Goal: Communication & Community: Answer question/provide support

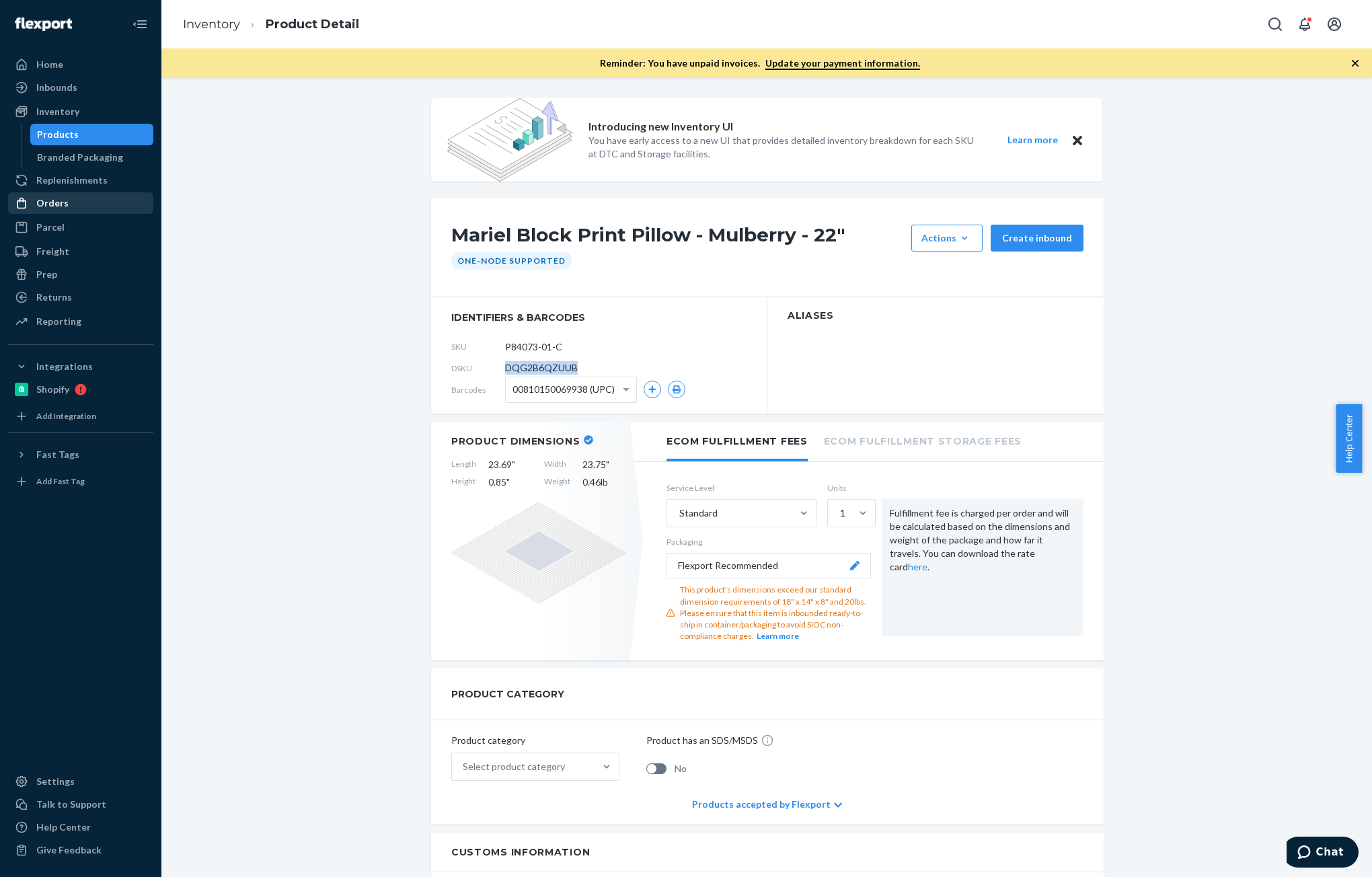
drag, startPoint x: 60, startPoint y: 198, endPoint x: 84, endPoint y: 198, distance: 24.0
click at [60, 198] on div "Orders" at bounding box center [52, 203] width 32 height 14
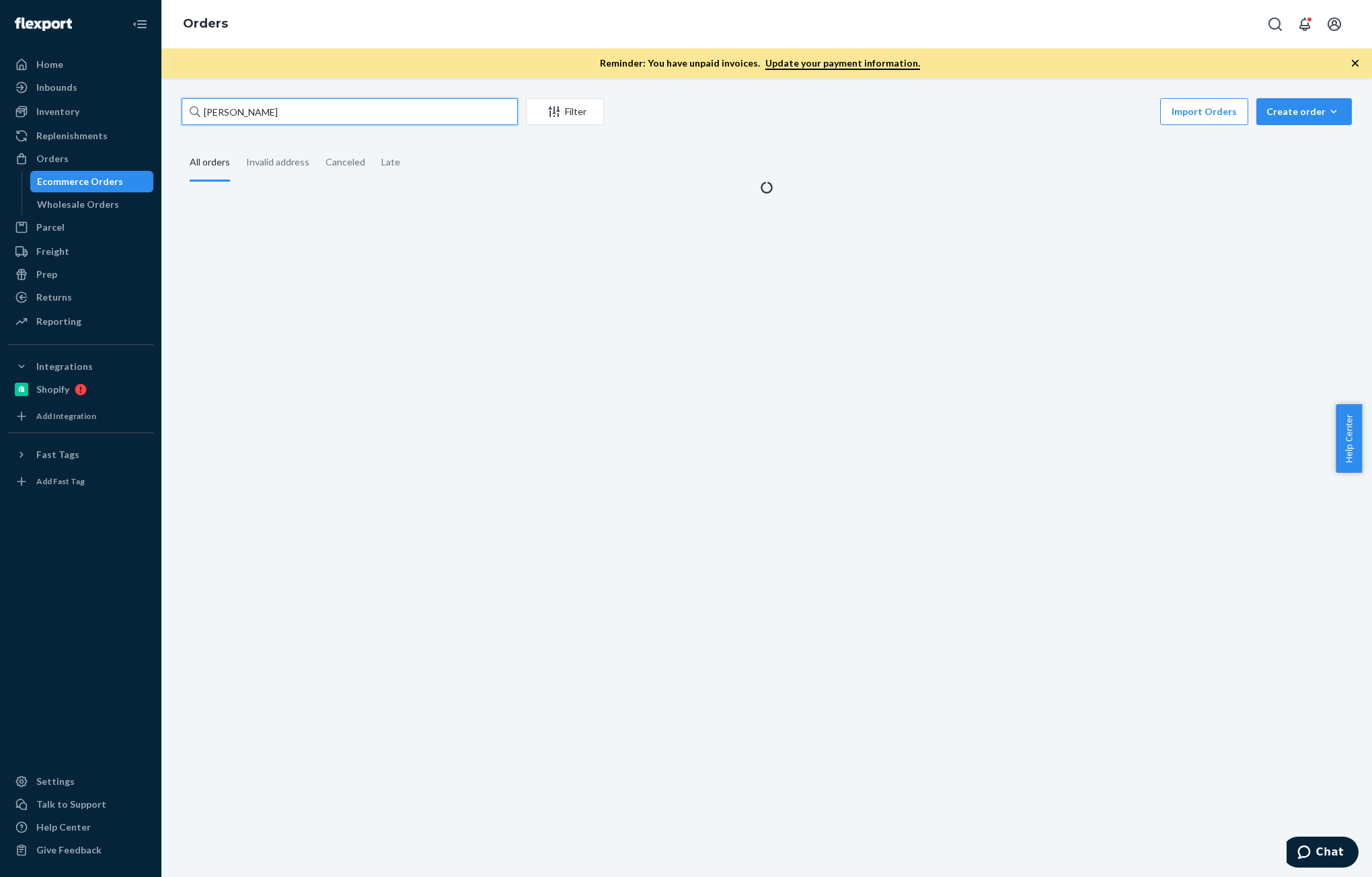
click at [327, 121] on input "[PERSON_NAME]" at bounding box center [349, 111] width 337 height 27
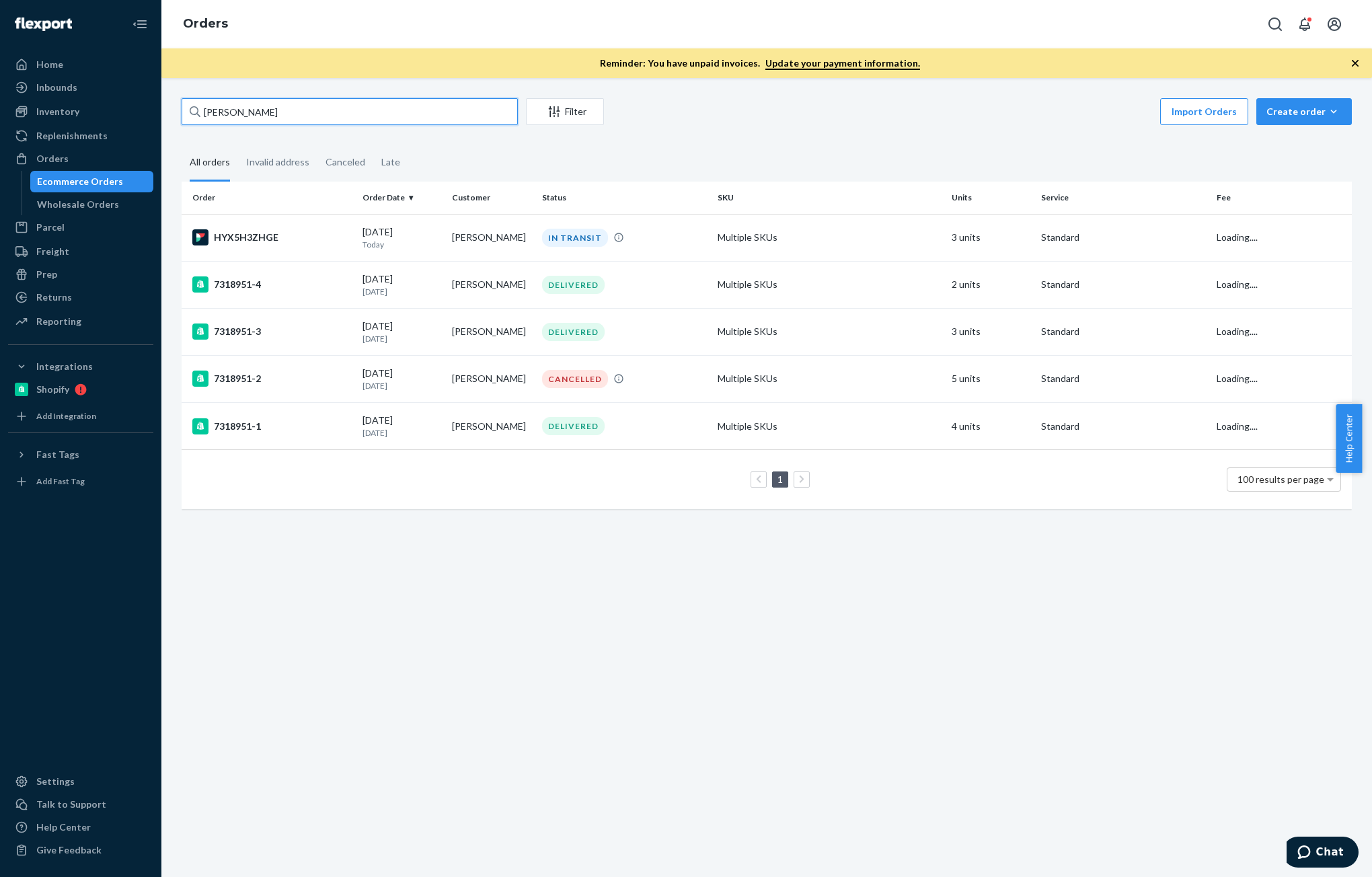
paste input "[PERSON_NAME]"
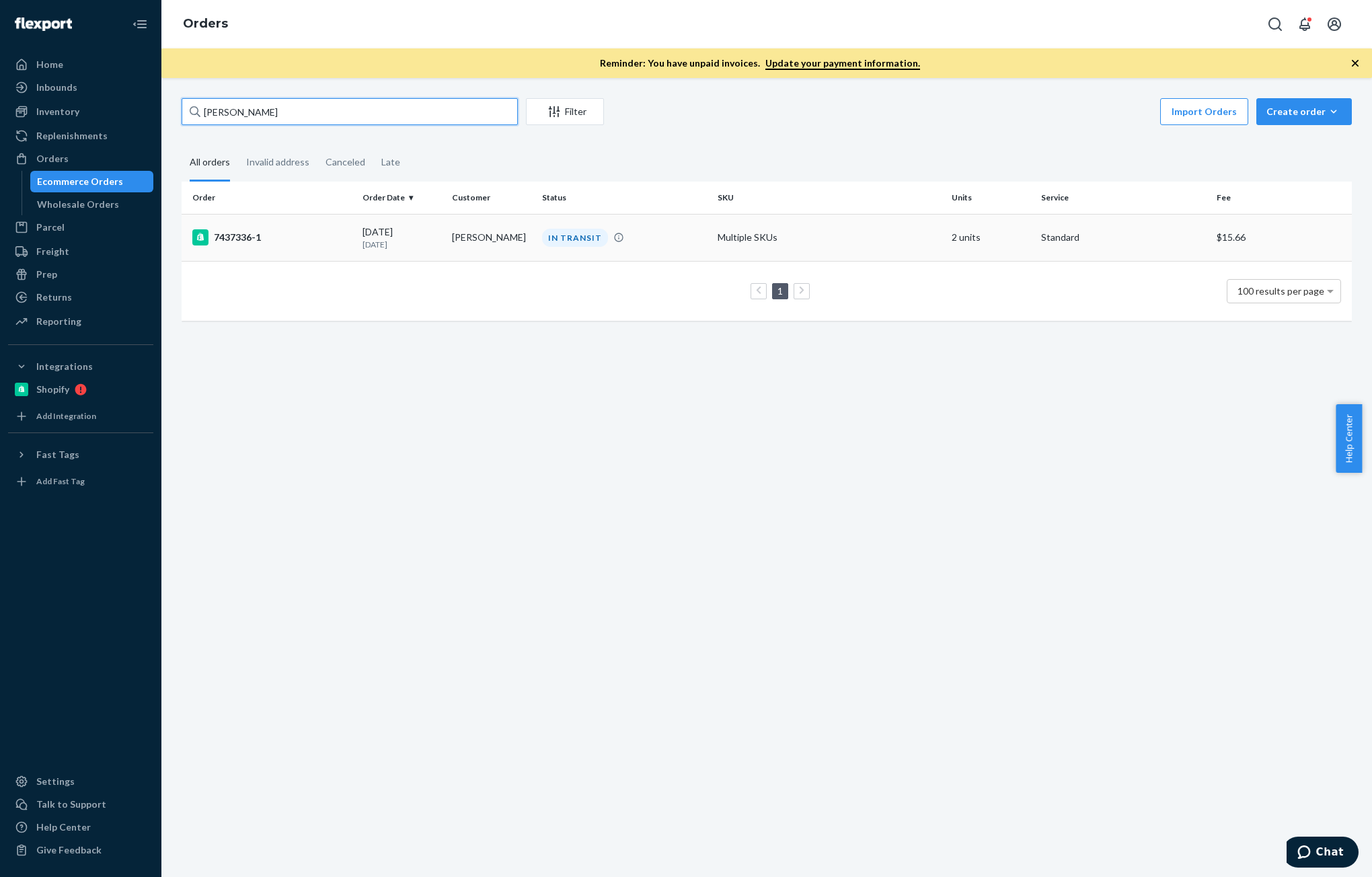
type input "[PERSON_NAME]"
click at [440, 232] on td "[DATE] [DATE]" at bounding box center [402, 237] width 89 height 47
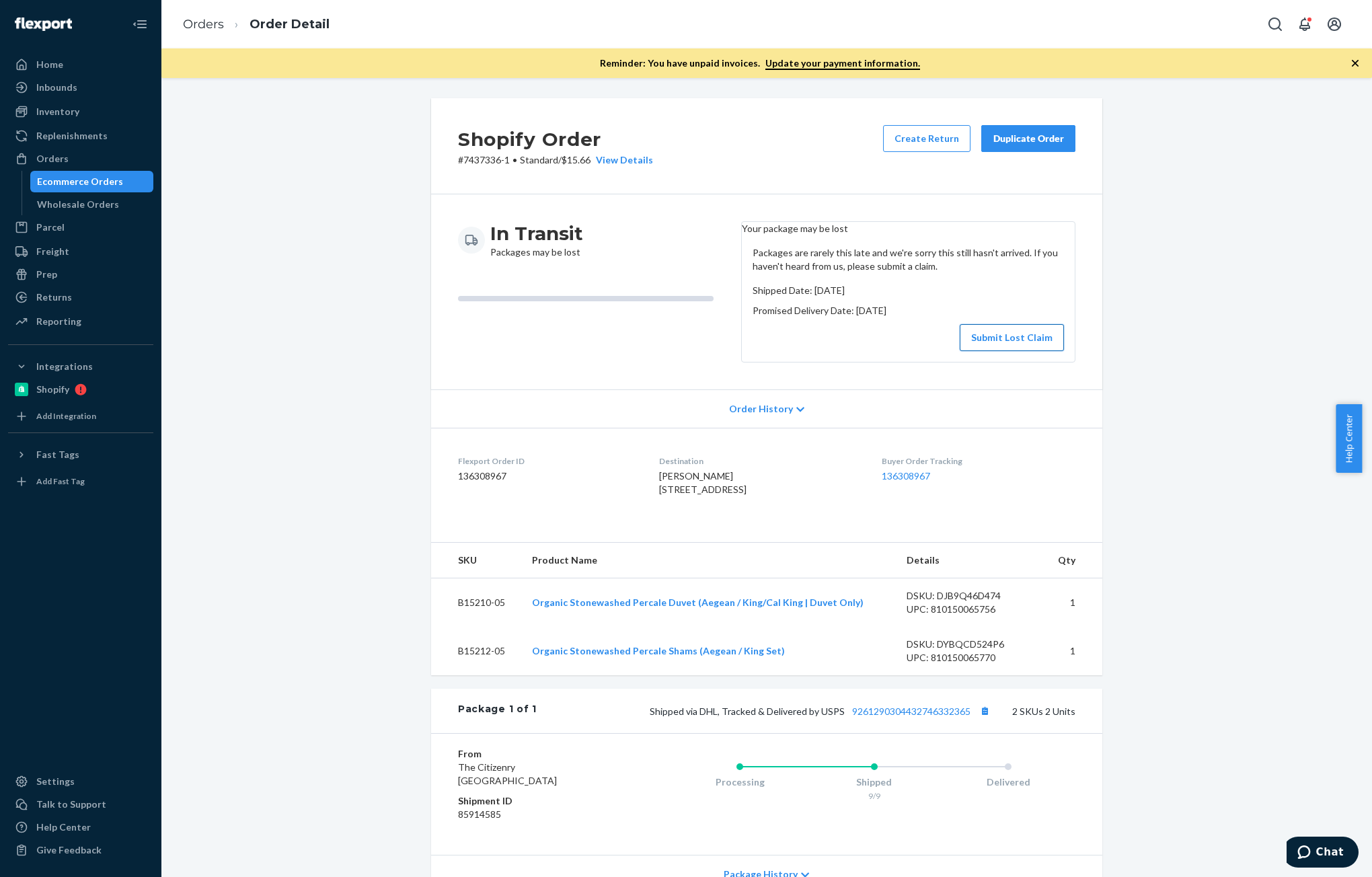
click at [1005, 344] on button "Submit Lost Claim" at bounding box center [1012, 338] width 105 height 27
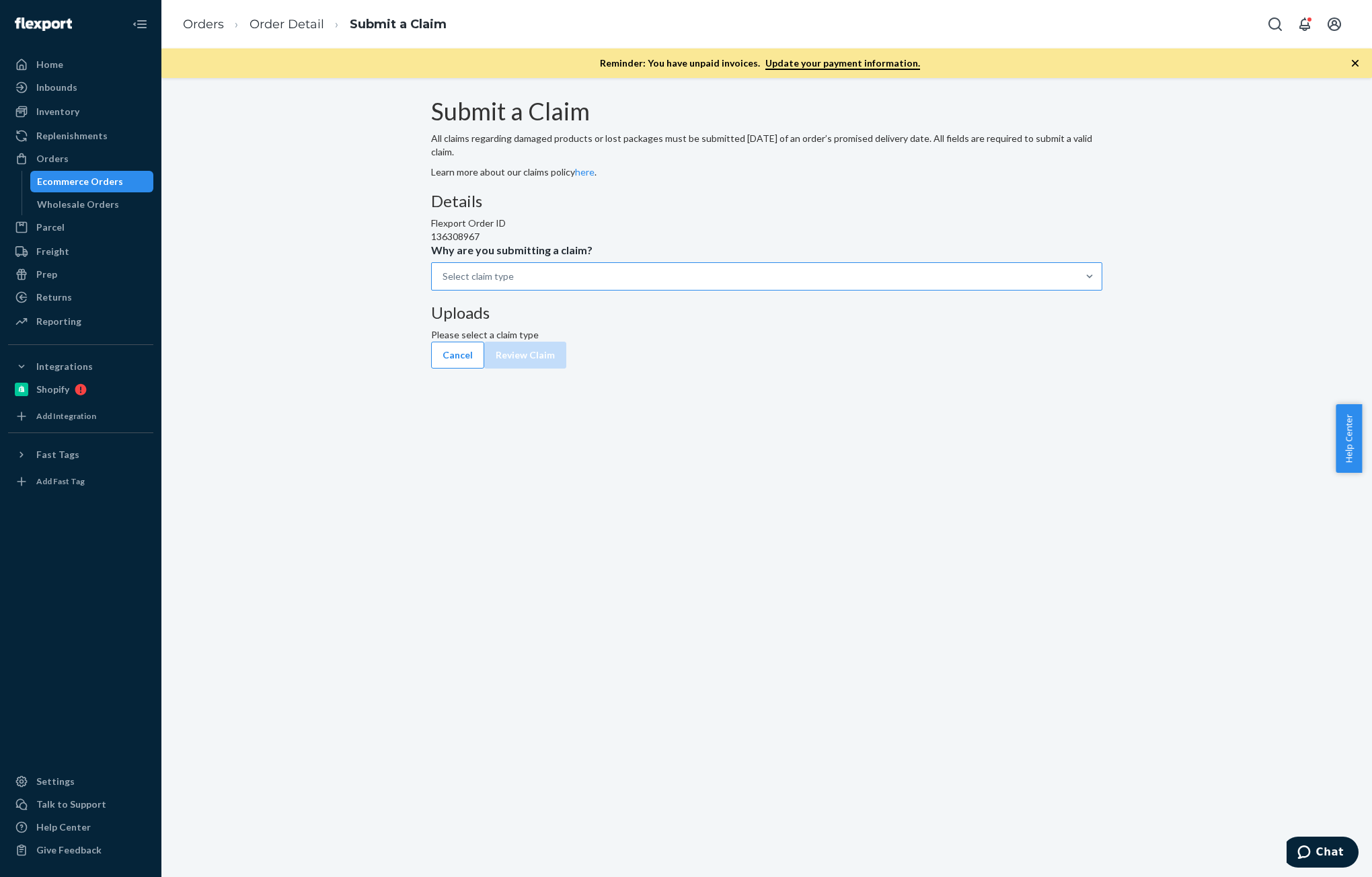
click at [635, 290] on div "Select claim type" at bounding box center [754, 277] width 645 height 27
click at [444, 284] on input "Why are you submitting a claim? Select claim type" at bounding box center [444, 277] width 2 height 14
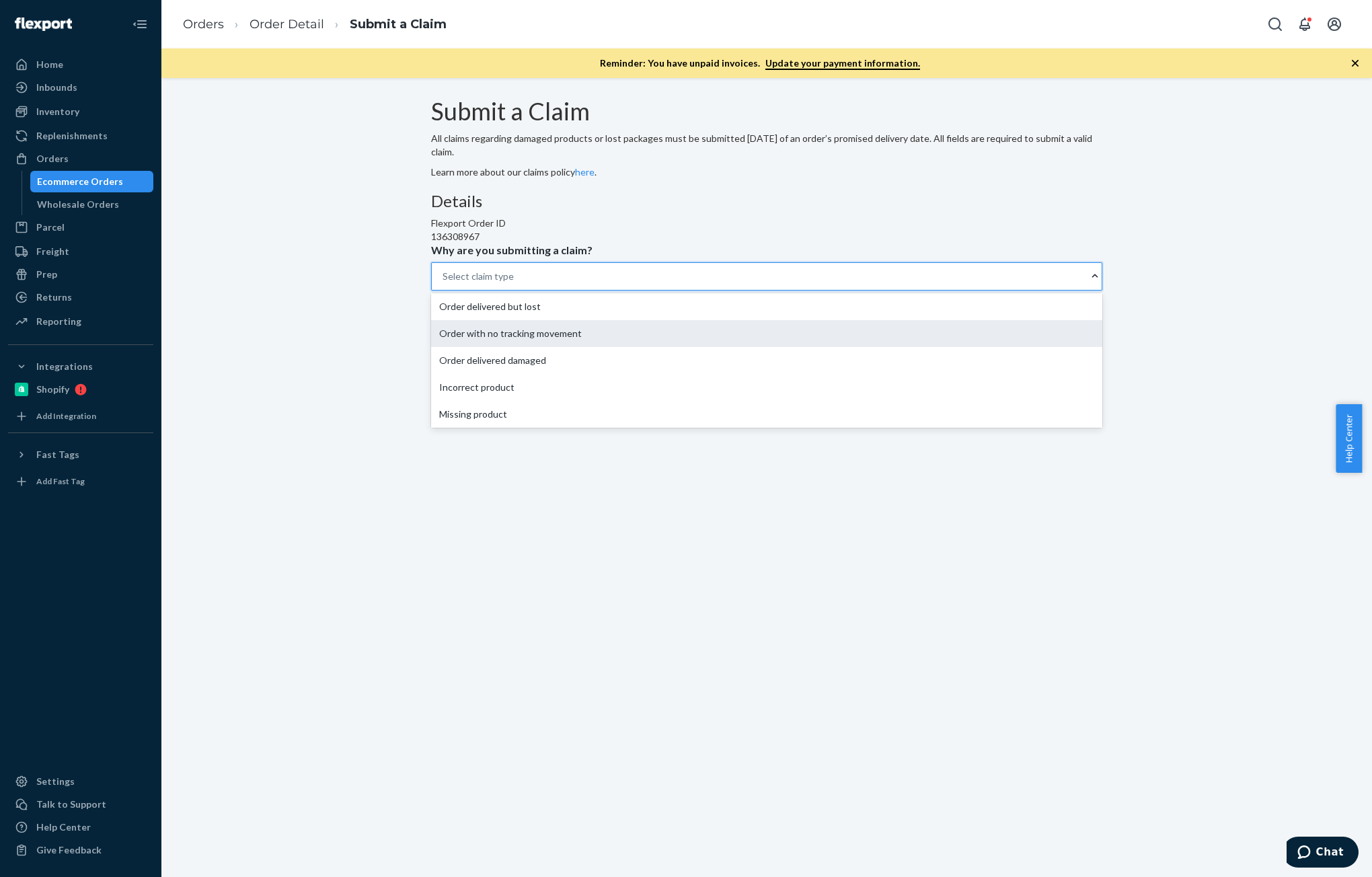
click at [612, 347] on div "Order with no tracking movement" at bounding box center [767, 333] width 672 height 27
click at [444, 284] on input "Why are you submitting a claim? option Order with no tracking movement focused,…" at bounding box center [444, 277] width 2 height 14
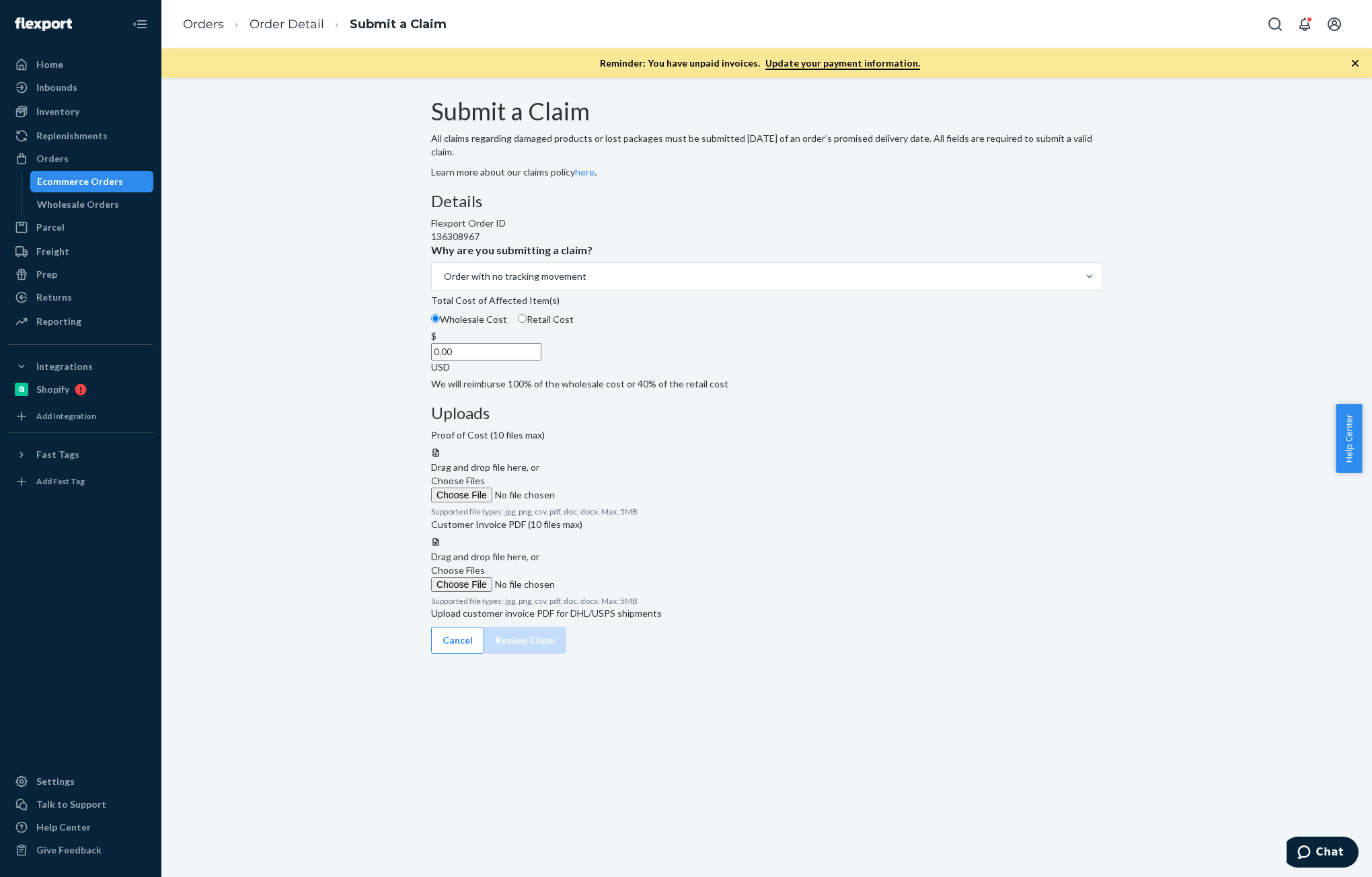
click at [542, 360] on input "0.00" at bounding box center [486, 352] width 111 height 18
type input "234.63"
click at [485, 475] on span "Choose Files" at bounding box center [458, 481] width 54 height 12
click at [614, 488] on input "Choose Files" at bounding box center [522, 495] width 183 height 15
click at [485, 475] on span "Choose Files" at bounding box center [458, 481] width 54 height 12
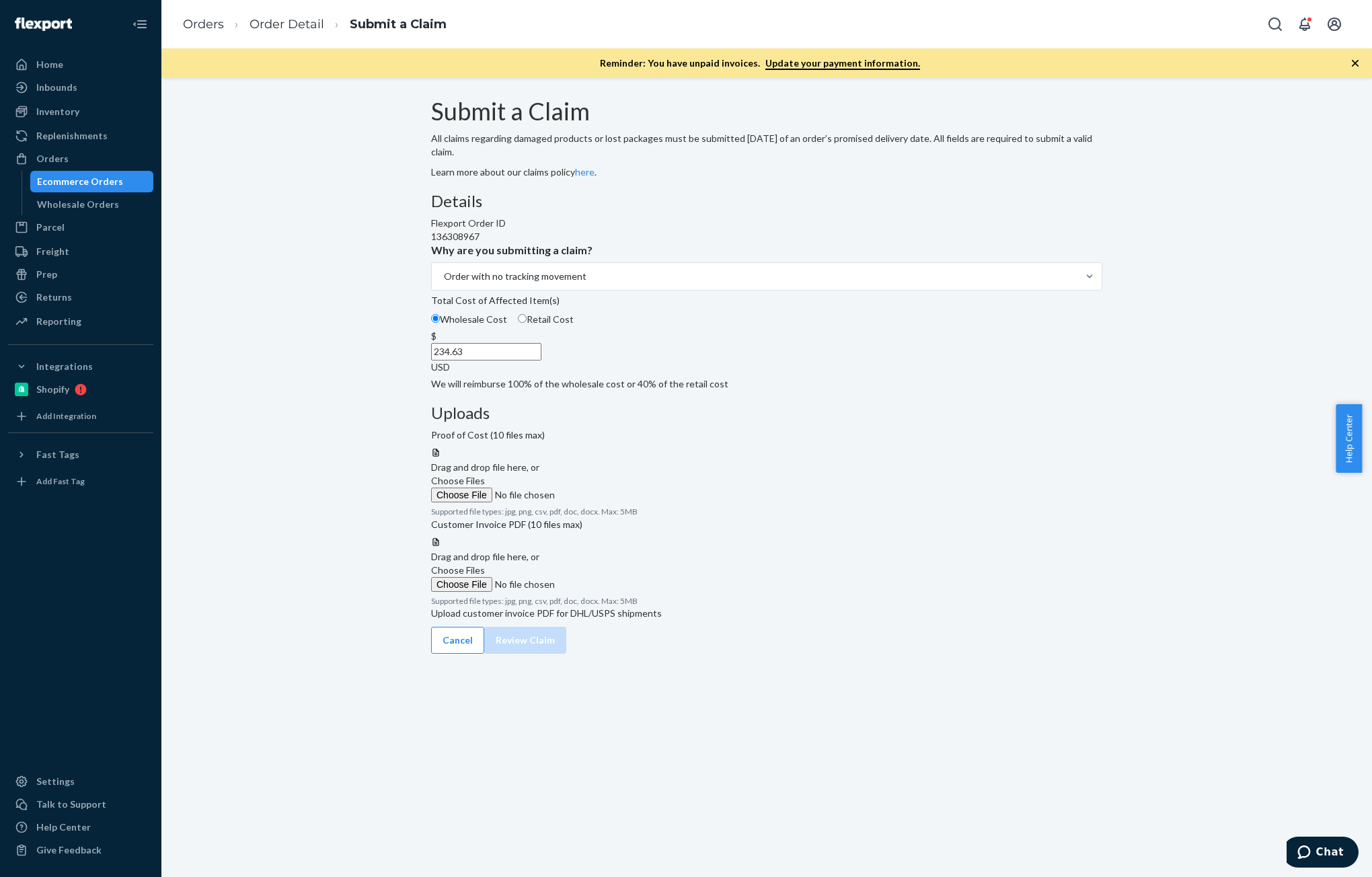
click at [614, 488] on input "Choose Files" at bounding box center [522, 495] width 183 height 15
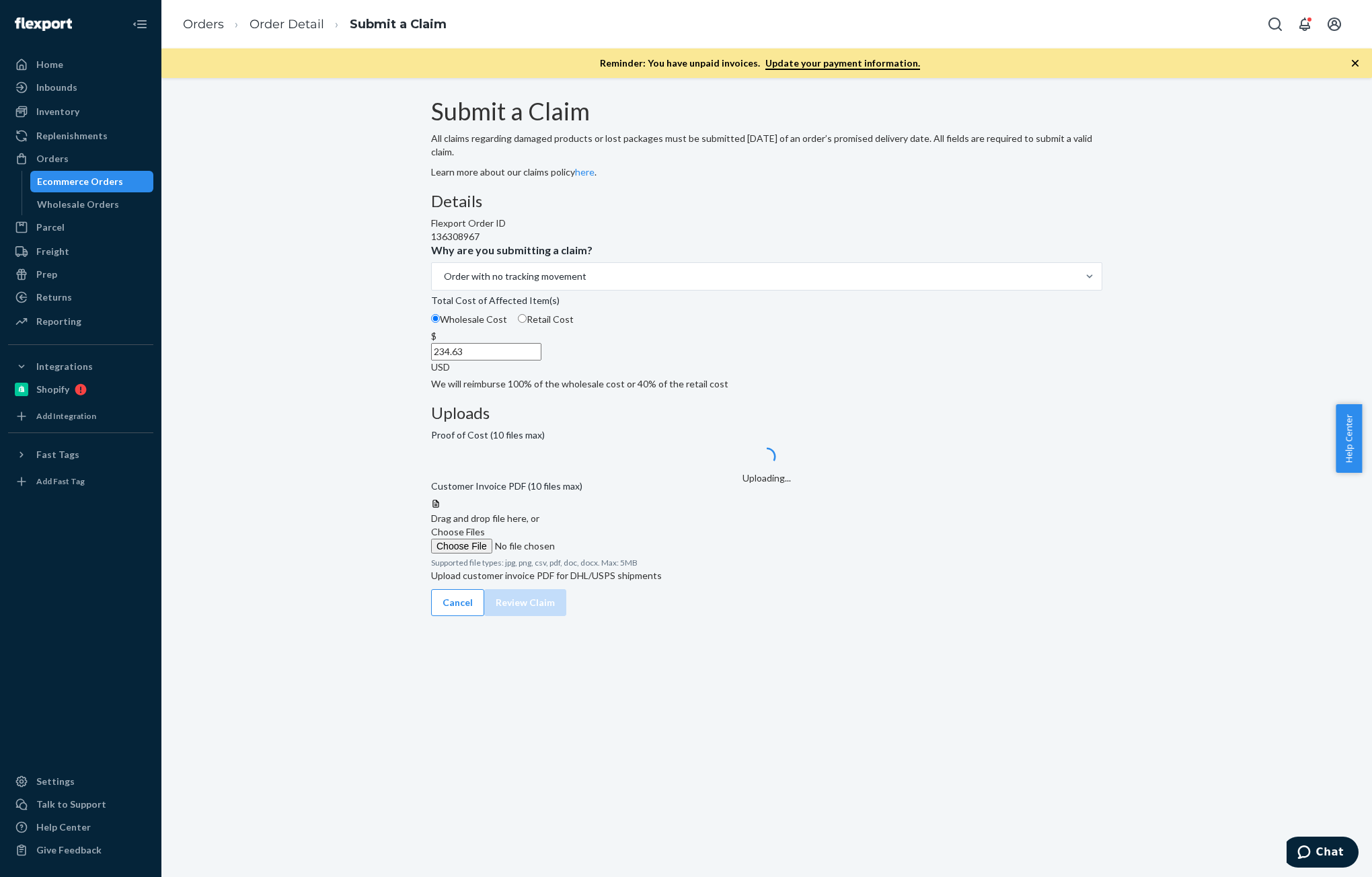
click at [485, 538] on span "Choose Files" at bounding box center [458, 532] width 54 height 12
click at [614, 548] on input "Choose Files" at bounding box center [522, 546] width 183 height 15
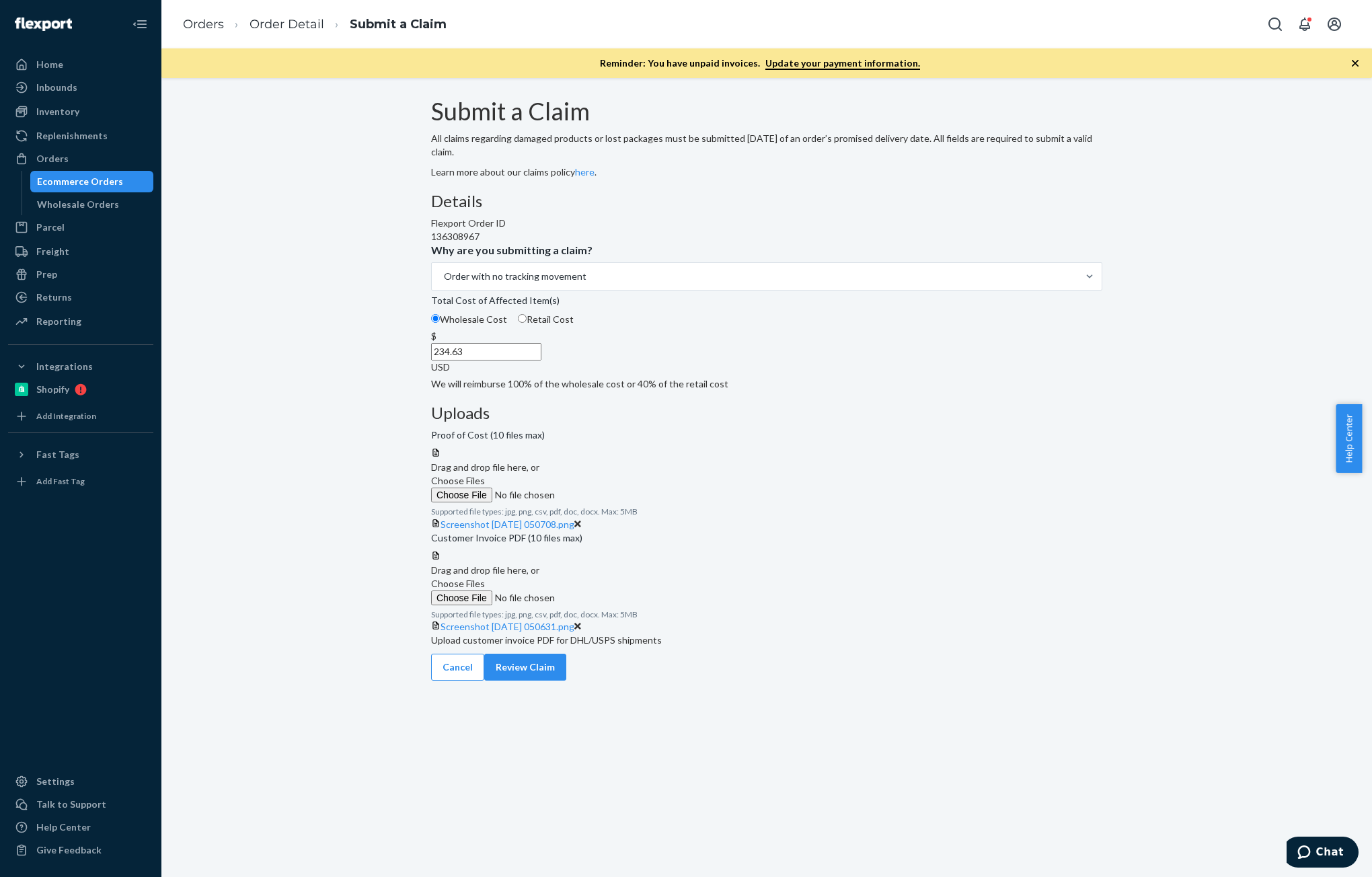
click at [485, 589] on span "Choose Files" at bounding box center [458, 584] width 54 height 12
click at [614, 599] on input "Choose Files" at bounding box center [522, 598] width 183 height 15
click at [566, 695] on button "Review Claim" at bounding box center [525, 681] width 82 height 27
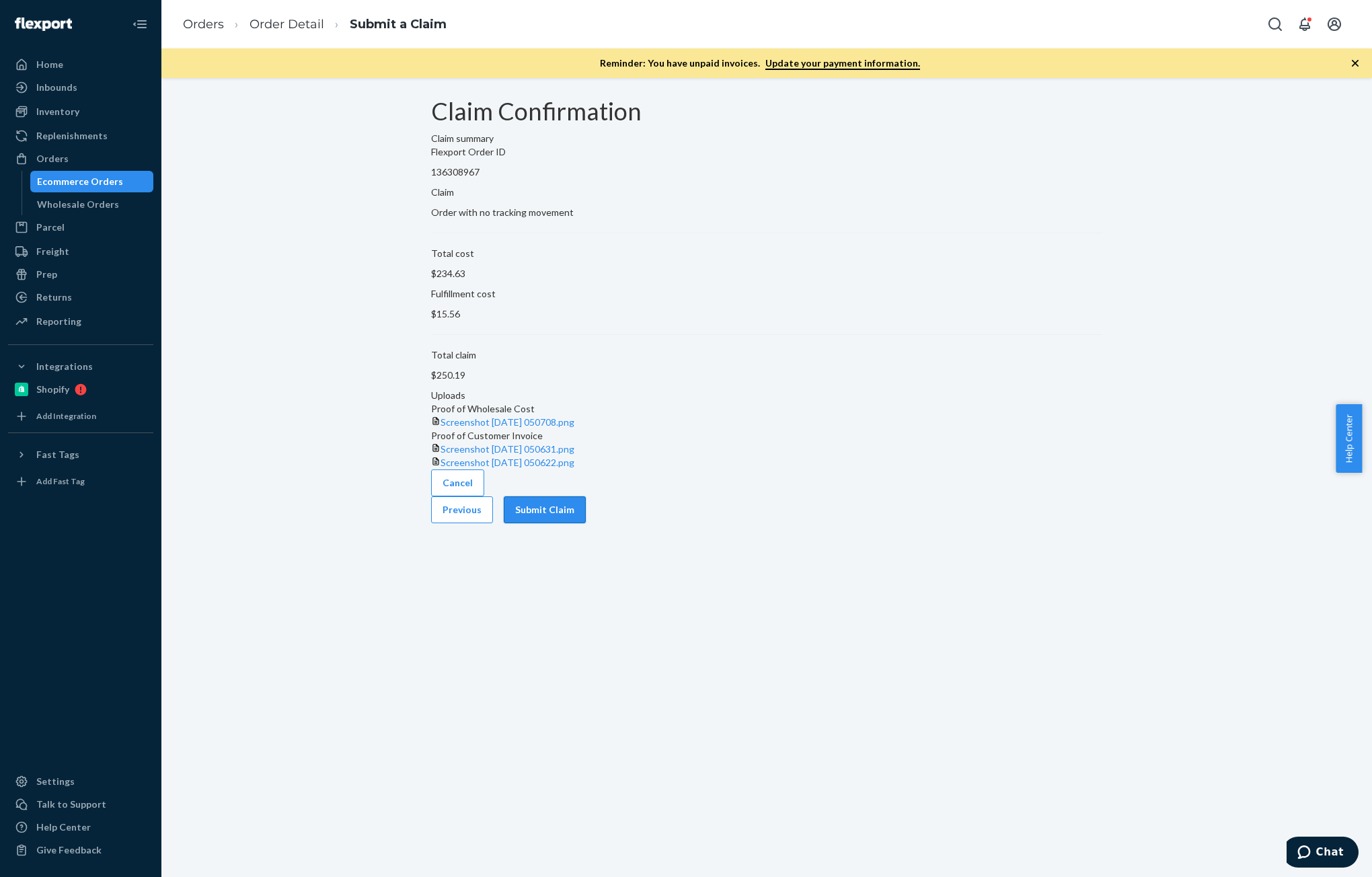
click at [586, 523] on button "Submit Claim" at bounding box center [544, 510] width 82 height 27
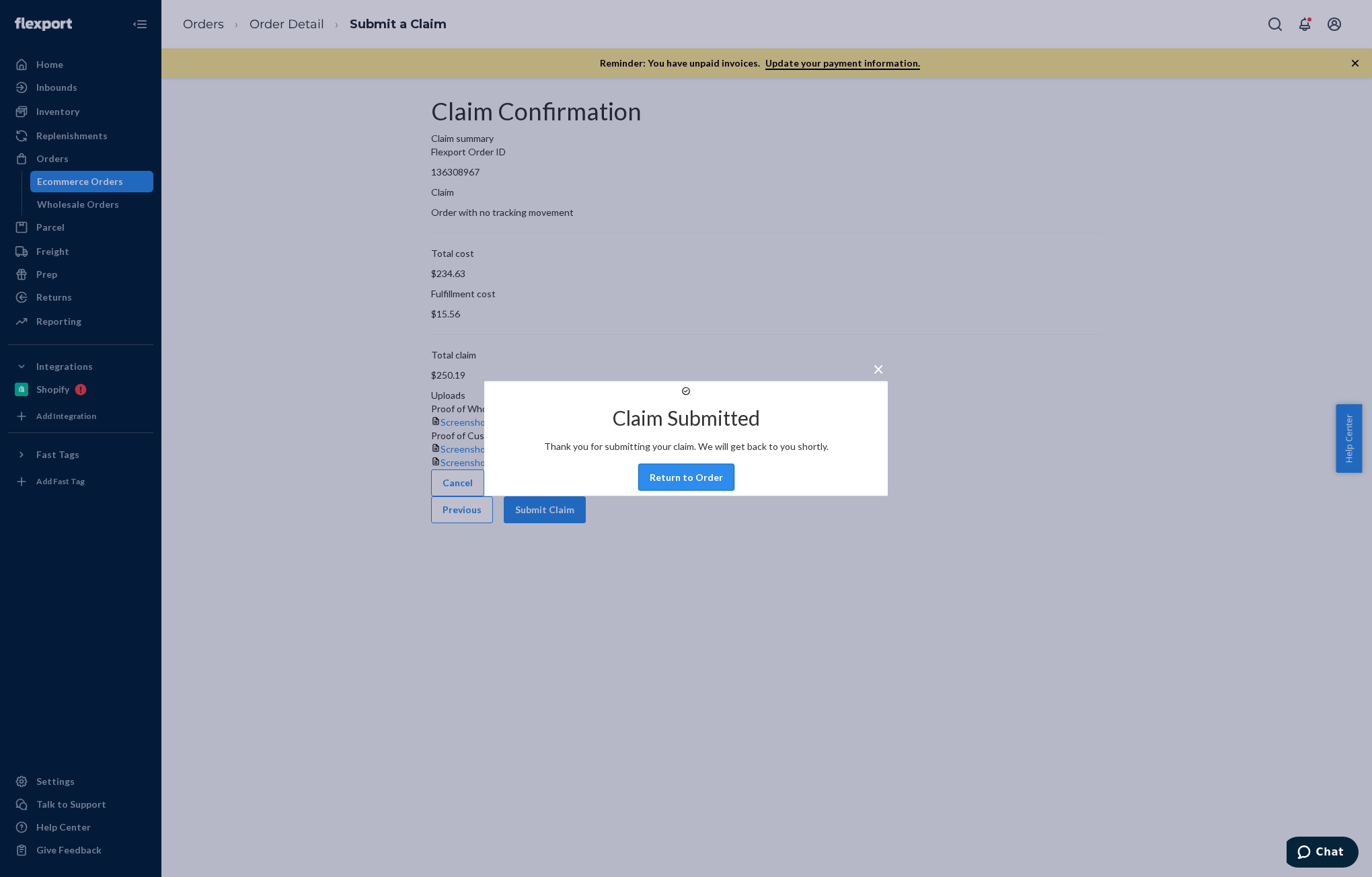
click at [710, 491] on button "Return to Order" at bounding box center [686, 478] width 96 height 27
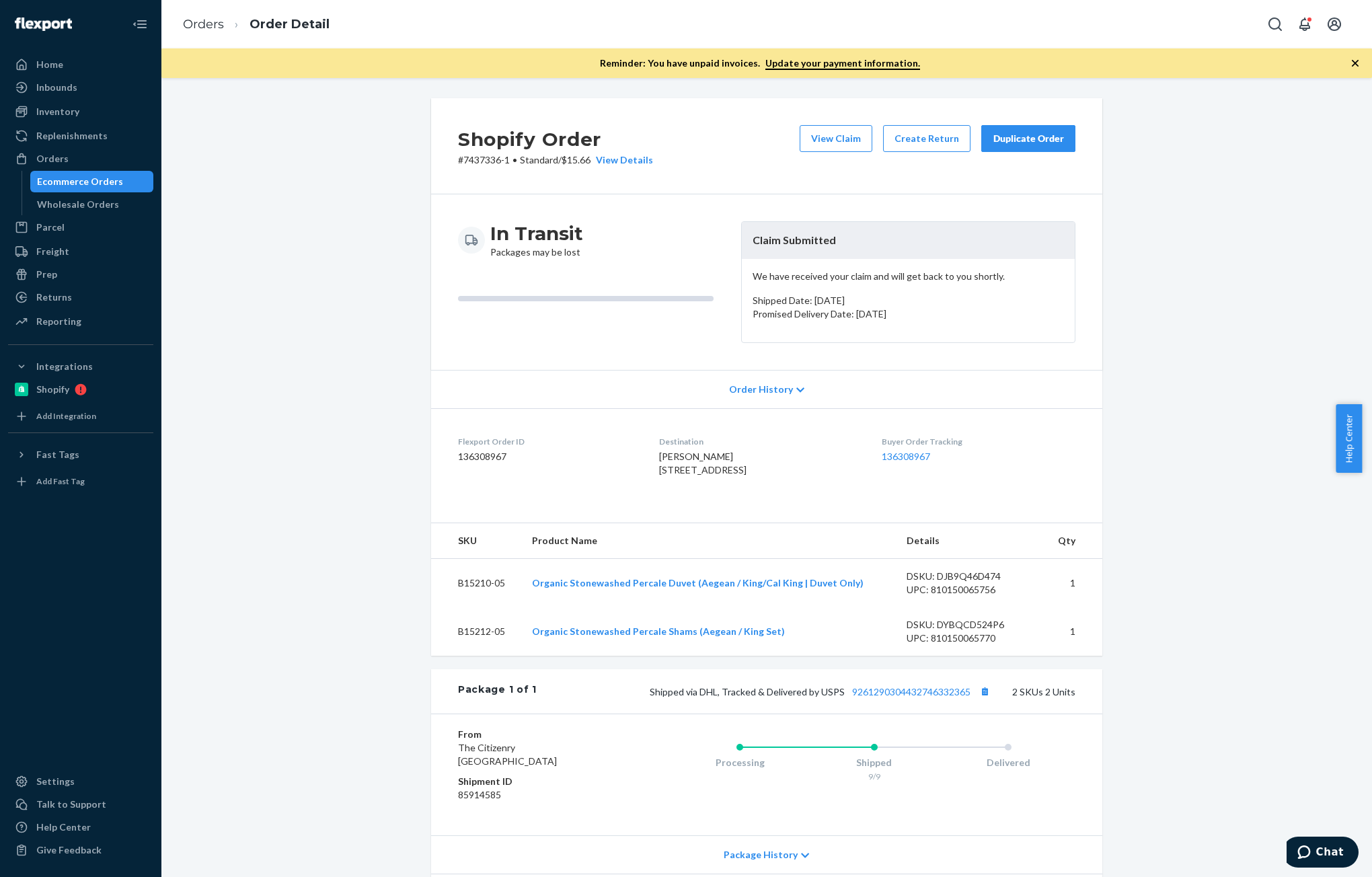
click at [1042, 141] on div "Duplicate Order" at bounding box center [1029, 138] width 71 height 14
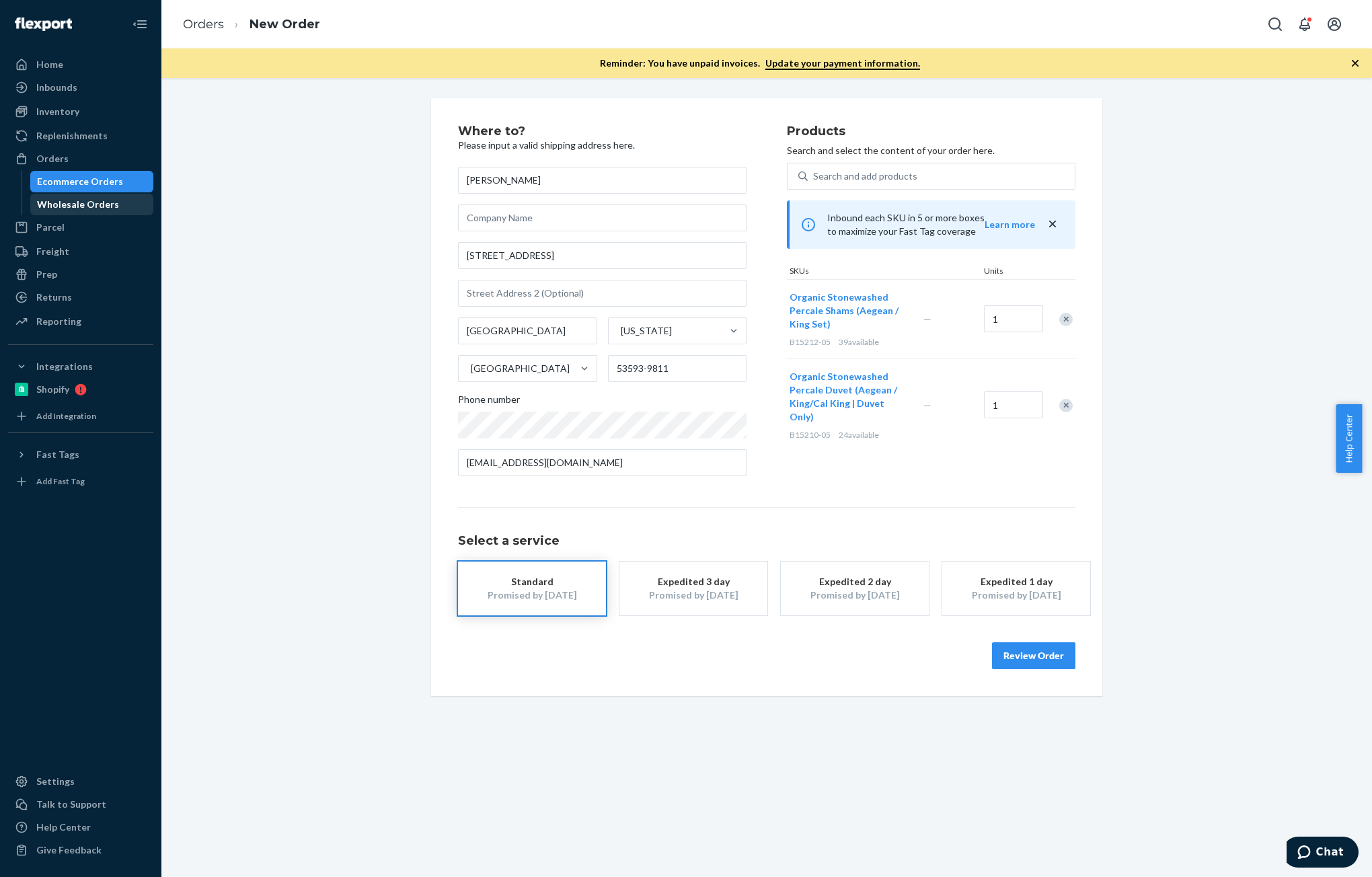
click at [84, 200] on div "Wholesale Orders" at bounding box center [78, 204] width 82 height 14
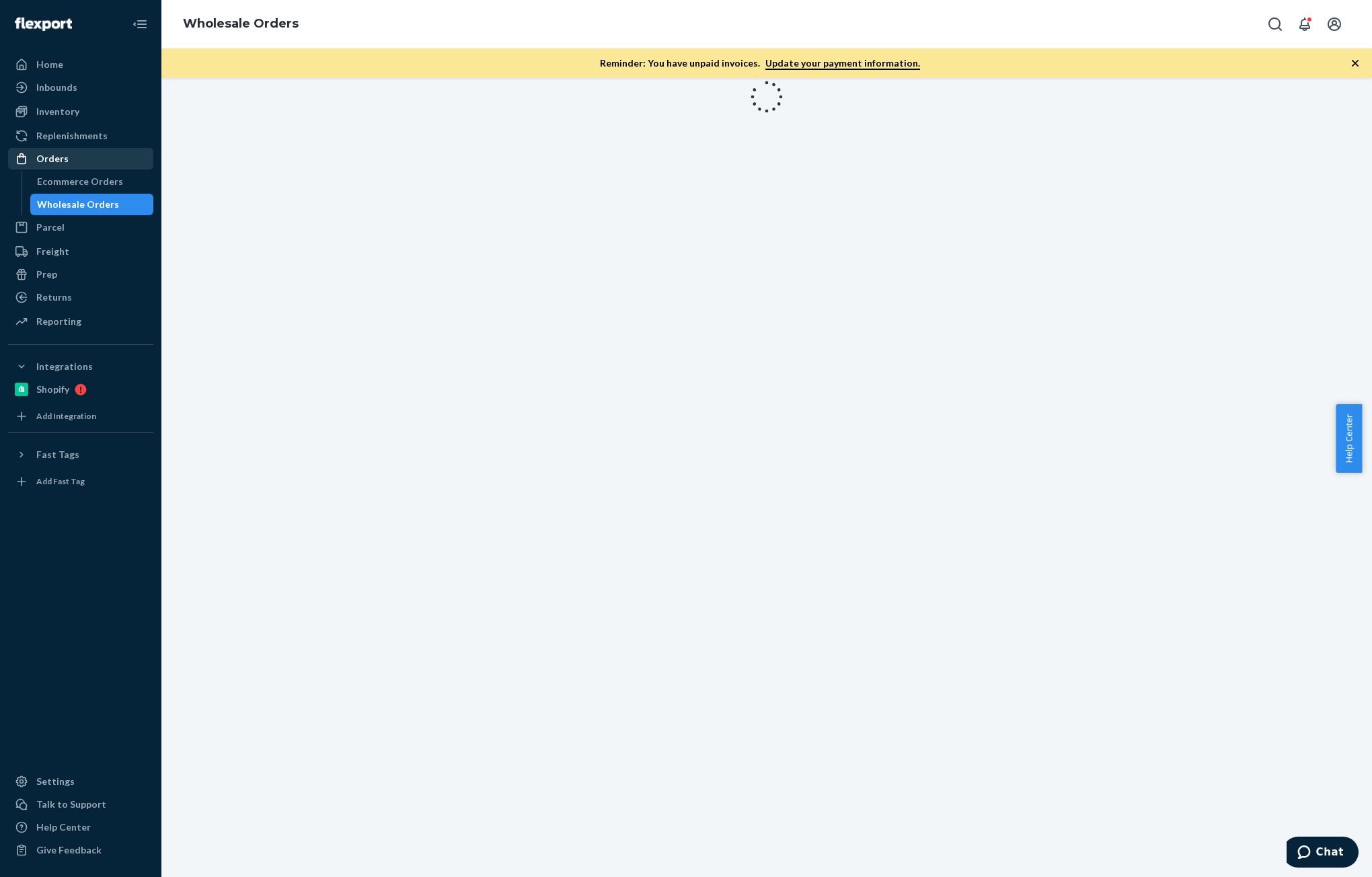
click at [59, 160] on div "Orders" at bounding box center [52, 159] width 32 height 14
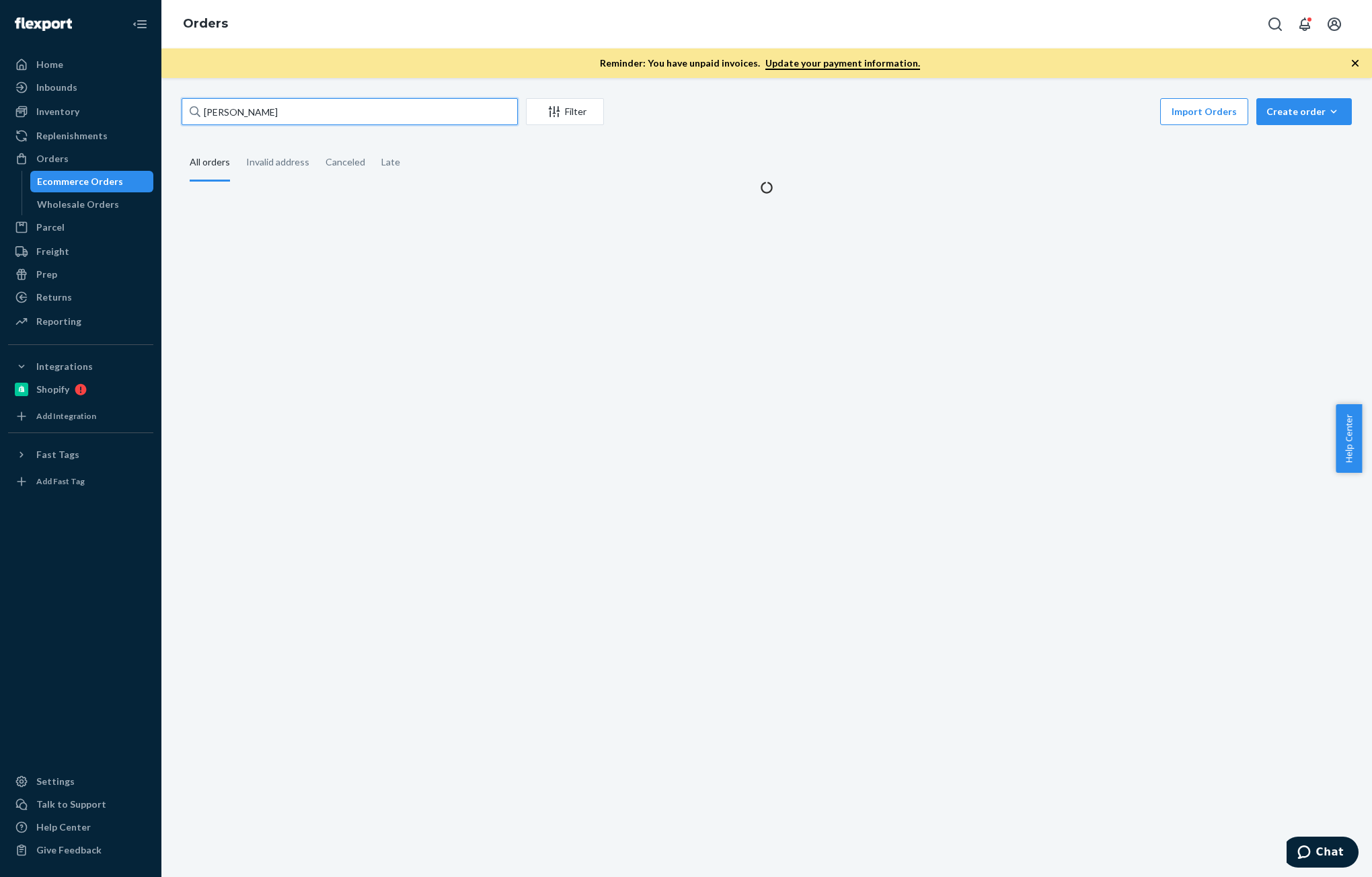
click at [357, 111] on input "[PERSON_NAME]" at bounding box center [349, 111] width 337 height 27
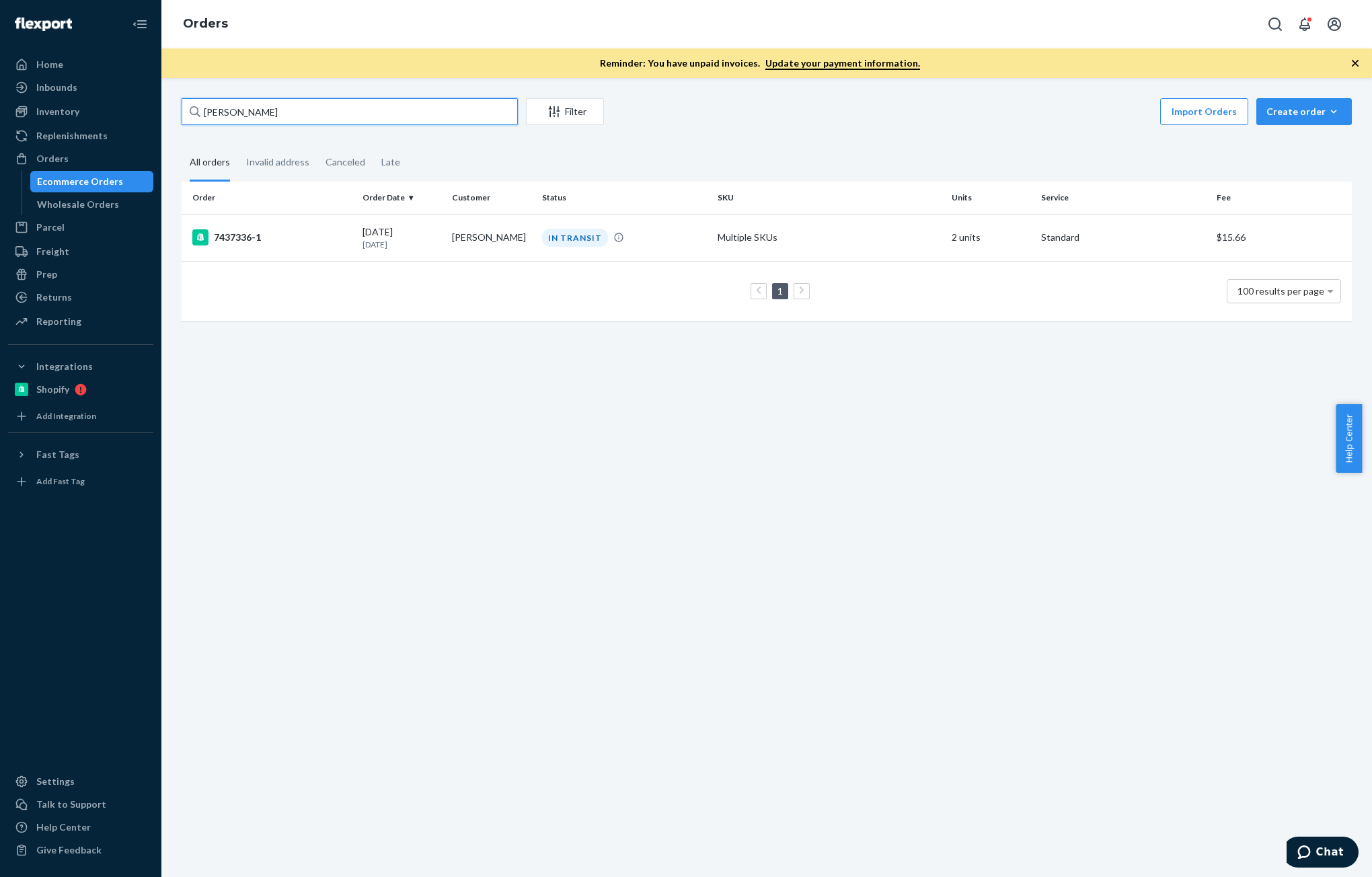
paste input "[PERSON_NAME]"
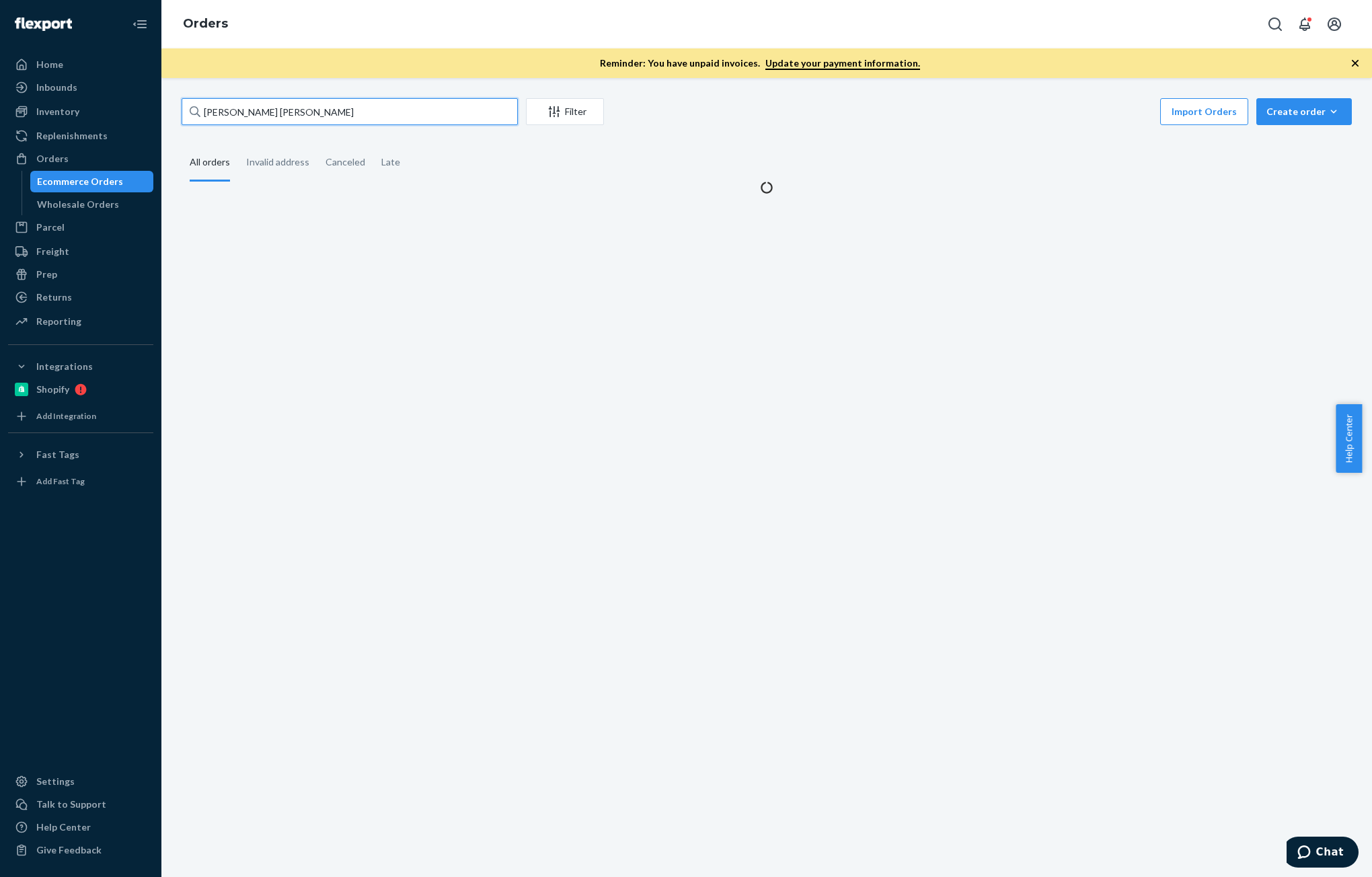
paste input "text"
type input "[PERSON_NAME]"
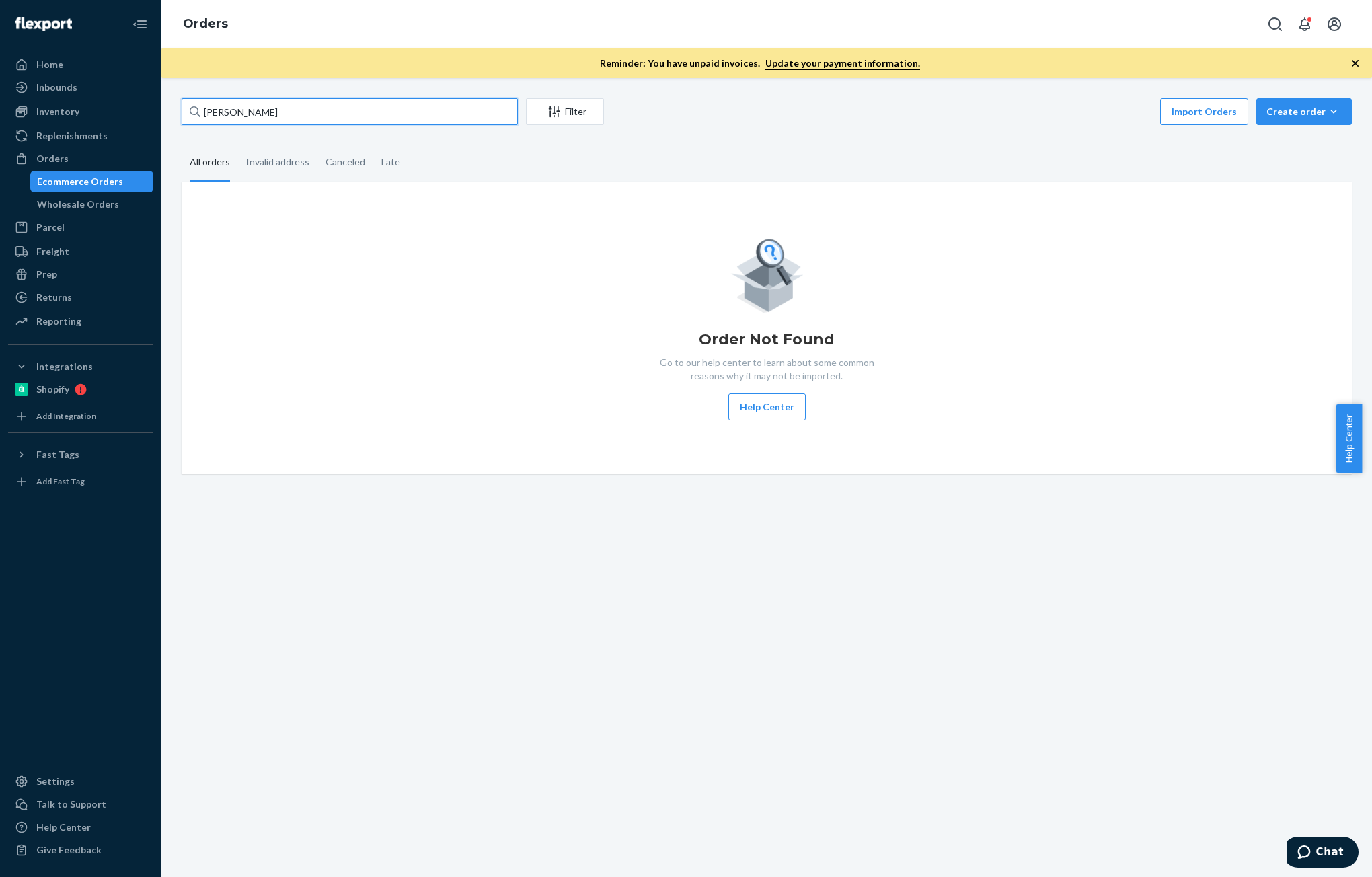
click at [311, 112] on input "[PERSON_NAME]" at bounding box center [349, 111] width 337 height 27
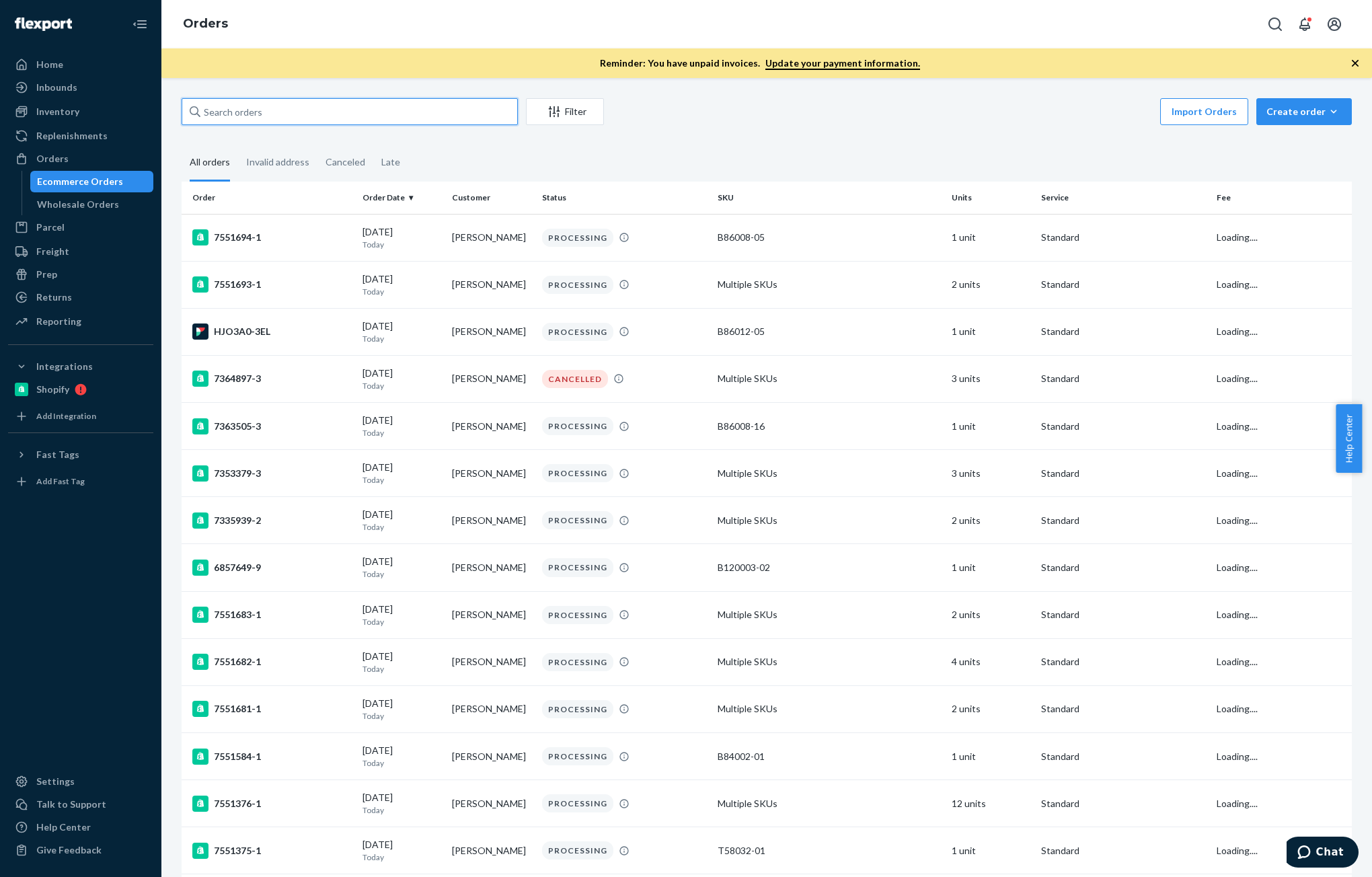
paste input "[PERSON_NAME]"
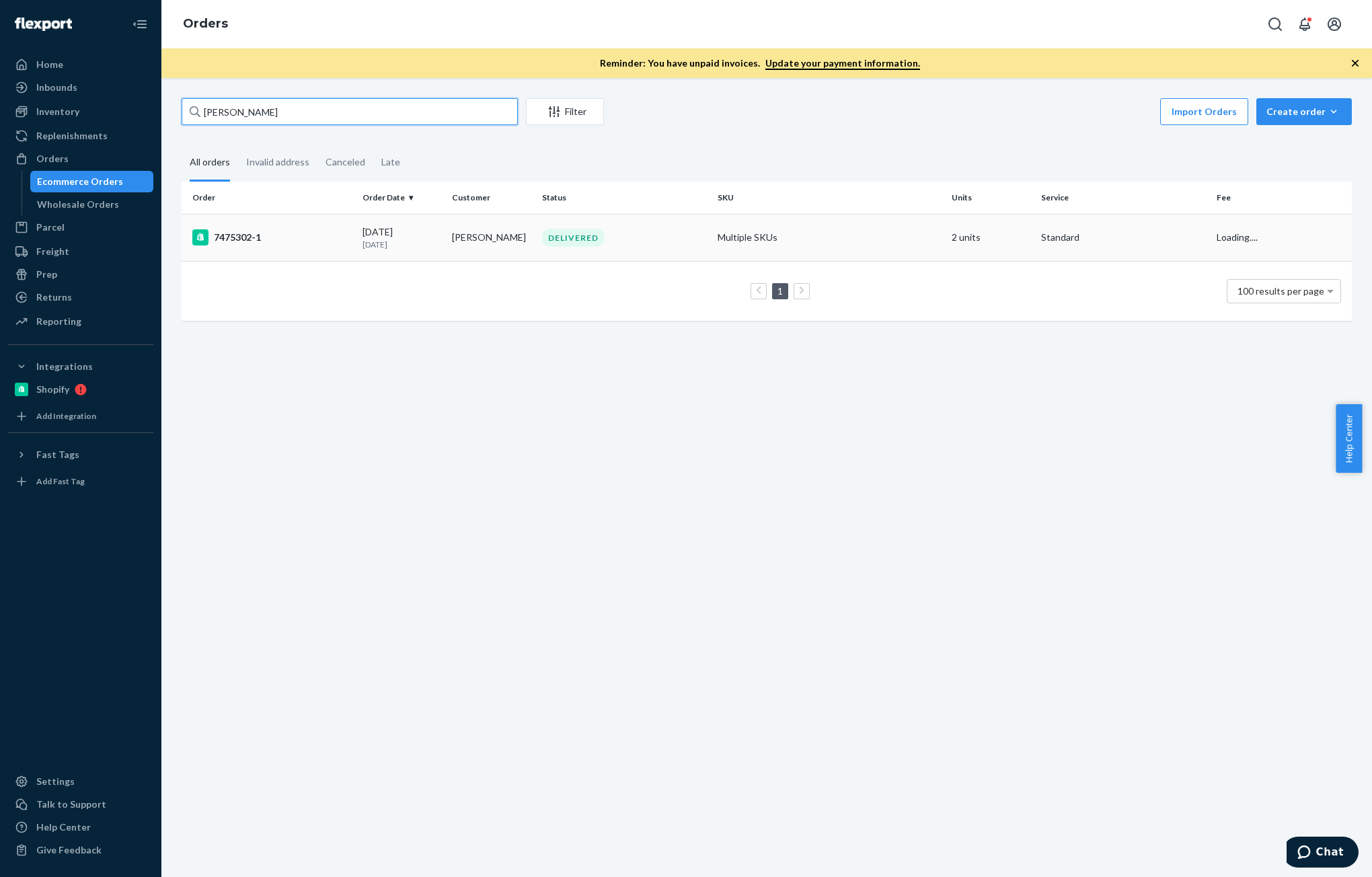
type input "[PERSON_NAME]"
click at [440, 246] on td "[DATE] [DATE]" at bounding box center [402, 237] width 89 height 47
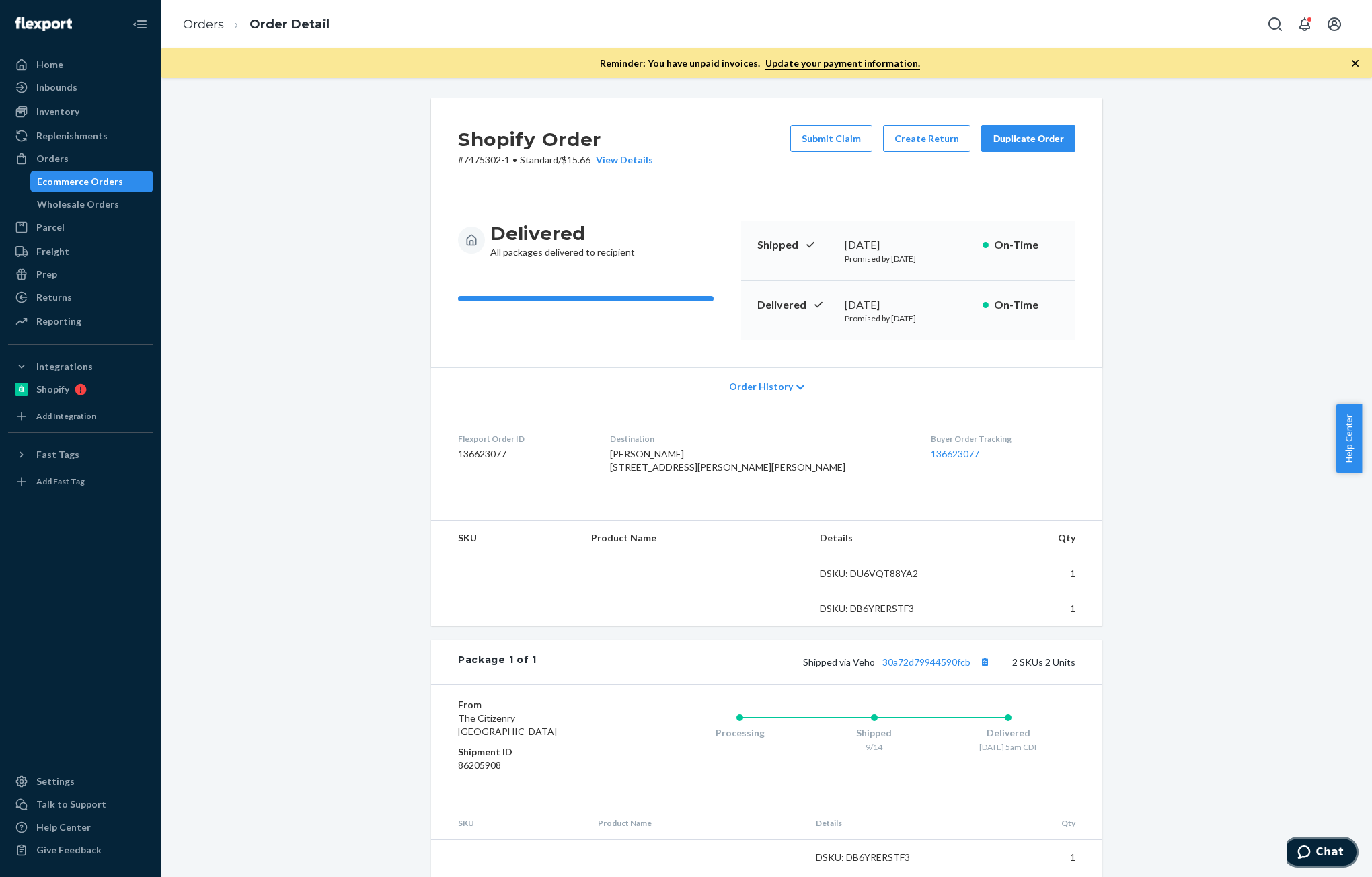
click at [1326, 862] on button "Chat" at bounding box center [1321, 853] width 76 height 31
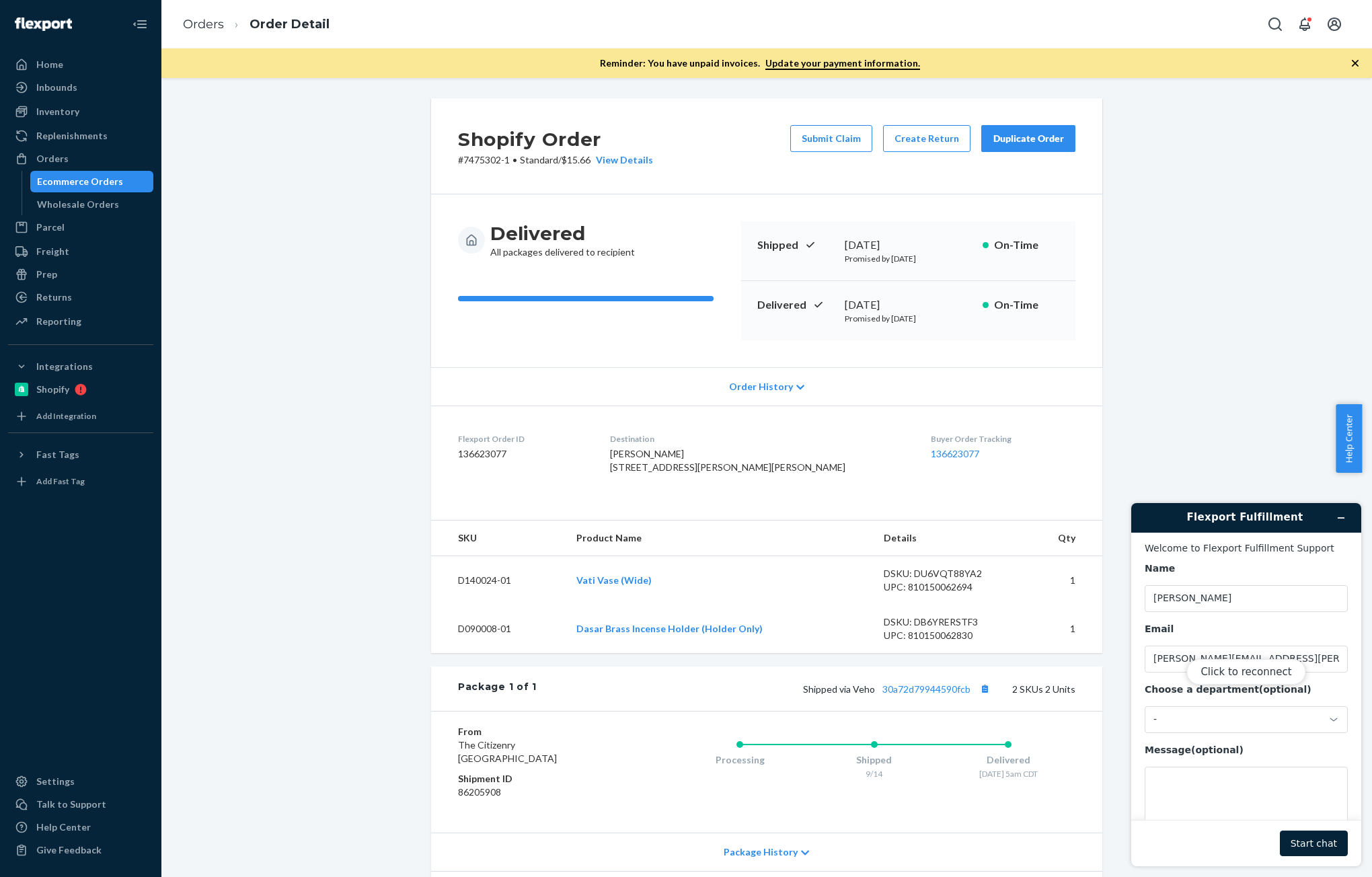
scroll to position [134, 0]
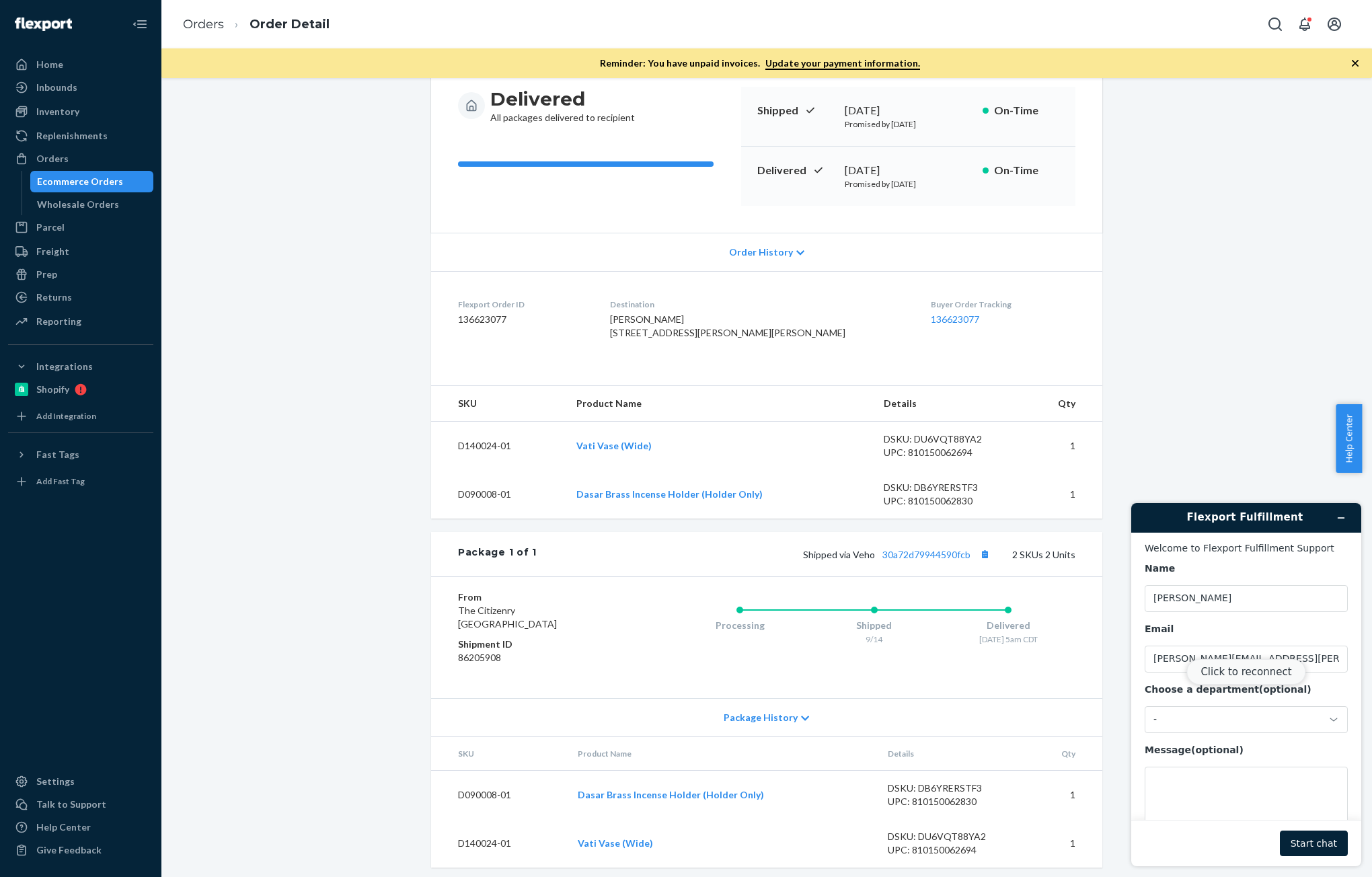
click at [1247, 675] on button "Click to reconnect" at bounding box center [1245, 672] width 119 height 25
click at [1211, 726] on div "-" at bounding box center [1238, 720] width 170 height 12
click at [1214, 778] on li "Messaging (Chat Team)" at bounding box center [1244, 777] width 197 height 24
click at [1205, 789] on textarea "Message (optional)" at bounding box center [1246, 804] width 203 height 75
click at [483, 328] on div "Flexport Order ID 136623077" at bounding box center [523, 322] width 131 height 46
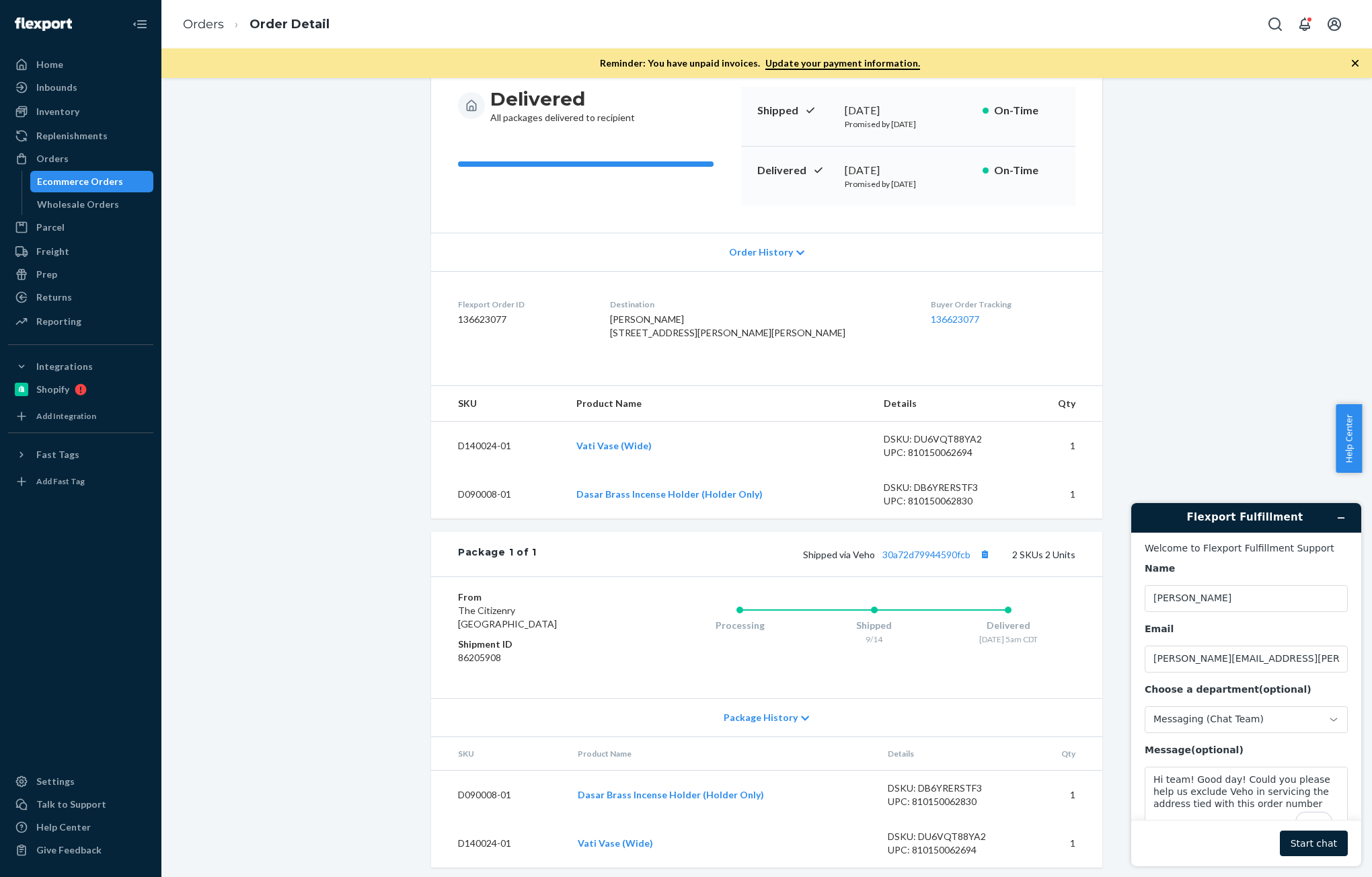
click at [479, 323] on dd "136623077" at bounding box center [523, 320] width 131 height 14
copy dd "136623077"
click at [1288, 801] on textarea "Hi team! Good day! Could you please help us exclude Veho in servicing the addre…" at bounding box center [1246, 804] width 203 height 75
click at [1288, 804] on textarea "Hi team! Good day! Could you please help us exclude Veho in servicing the addre…" at bounding box center [1246, 804] width 203 height 75
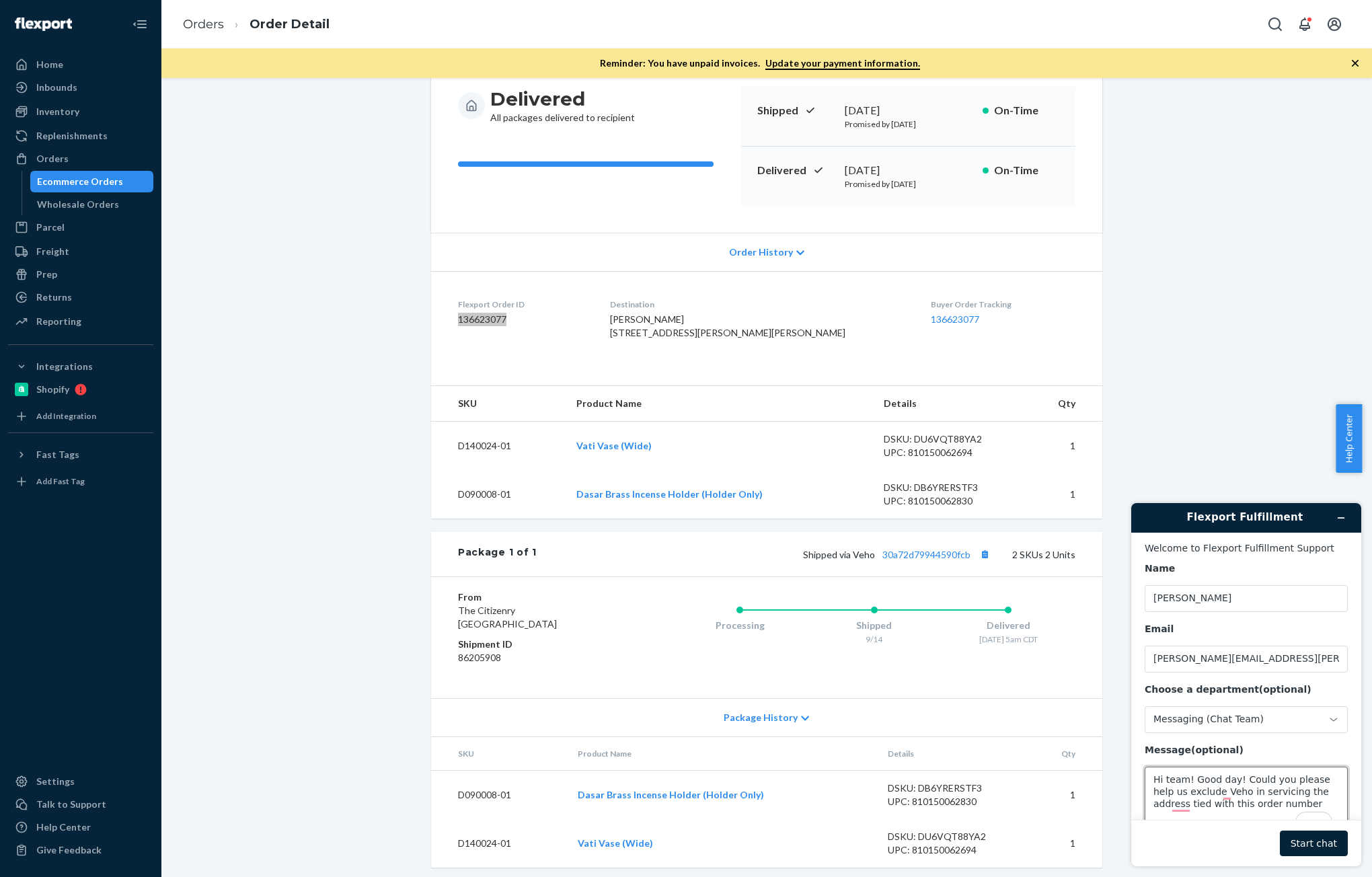
paste textarea "136623077"
type textarea "Hi team! Good day! Could you please help us exclude Veho in servicing the addre…"
click at [1333, 834] on button "Start chat" at bounding box center [1314, 843] width 68 height 25
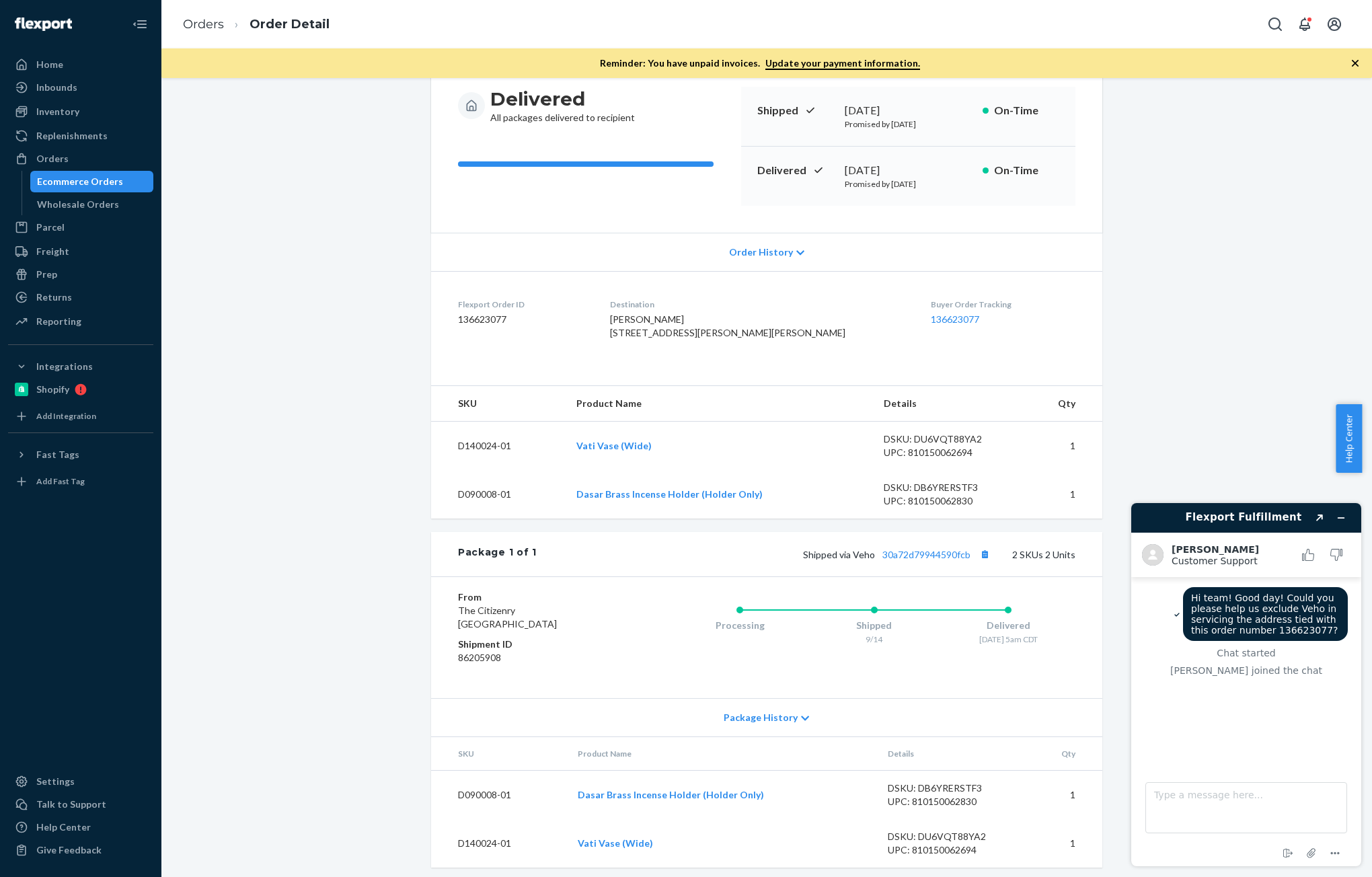
click at [715, 340] on div "[PERSON_NAME] [STREET_ADDRESS][PERSON_NAME][PERSON_NAME]" at bounding box center [759, 327] width 300 height 27
drag, startPoint x: 718, startPoint y: 349, endPoint x: 635, endPoint y: 327, distance: 85.9
click at [635, 327] on dl "Flexport Order ID 136623077 Destination [PERSON_NAME] [STREET_ADDRESS][PERSON_N…" at bounding box center [767, 322] width 672 height 101
copy span "[PERSON_NAME] [STREET_ADDRESS][PERSON_NAME][PERSON_NAME]"
click at [1232, 794] on textarea "Type a message here..." at bounding box center [1245, 808] width 202 height 51
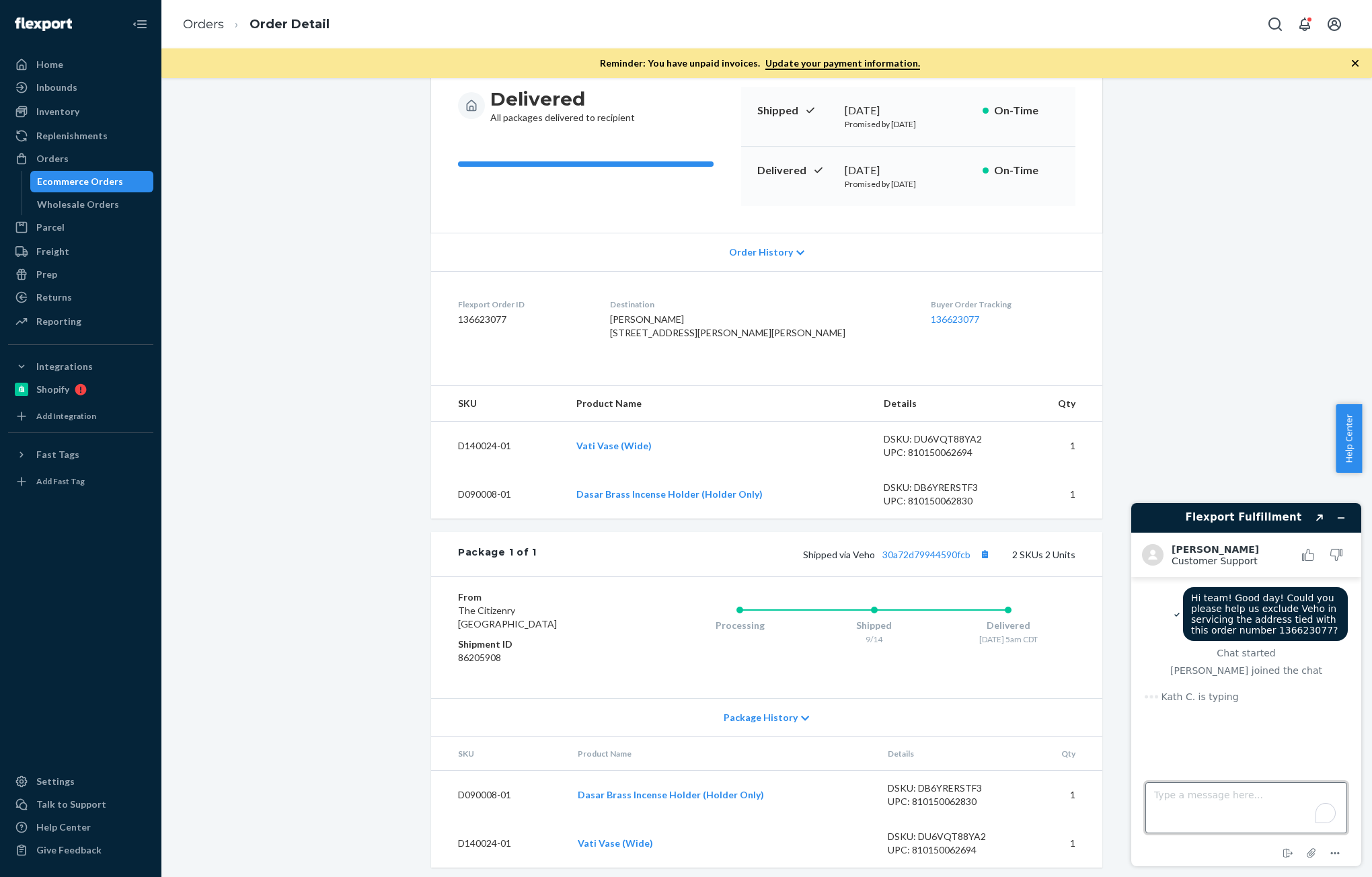
paste textarea "[PERSON_NAME] [STREET_ADDRESS][PERSON_NAME][PERSON_NAME]"
type textarea "[PERSON_NAME] [STREET_ADDRESS][PERSON_NAME][PERSON_NAME]"
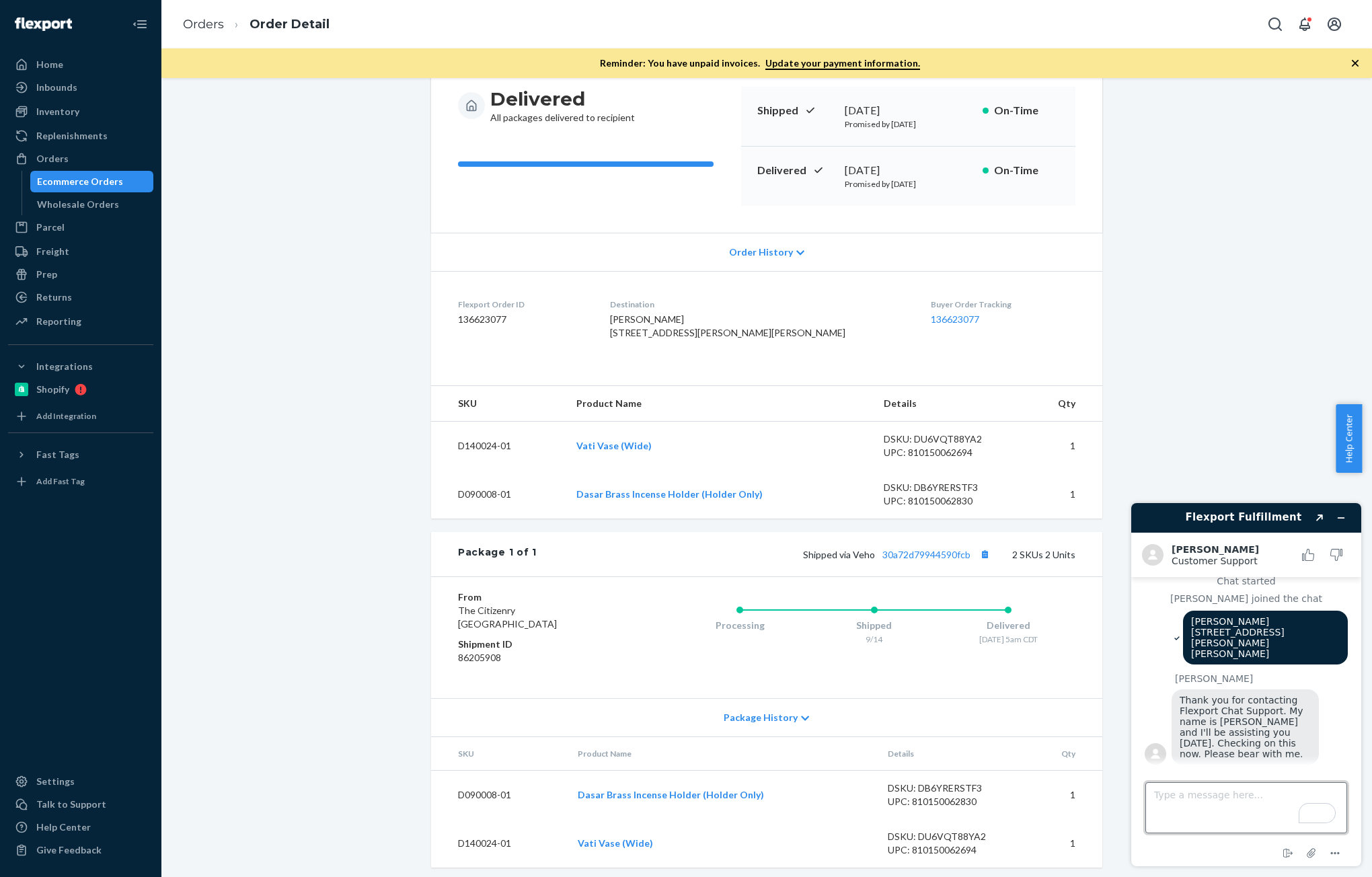
click at [1215, 802] on textarea "Type a message here..." at bounding box center [1245, 808] width 202 height 51
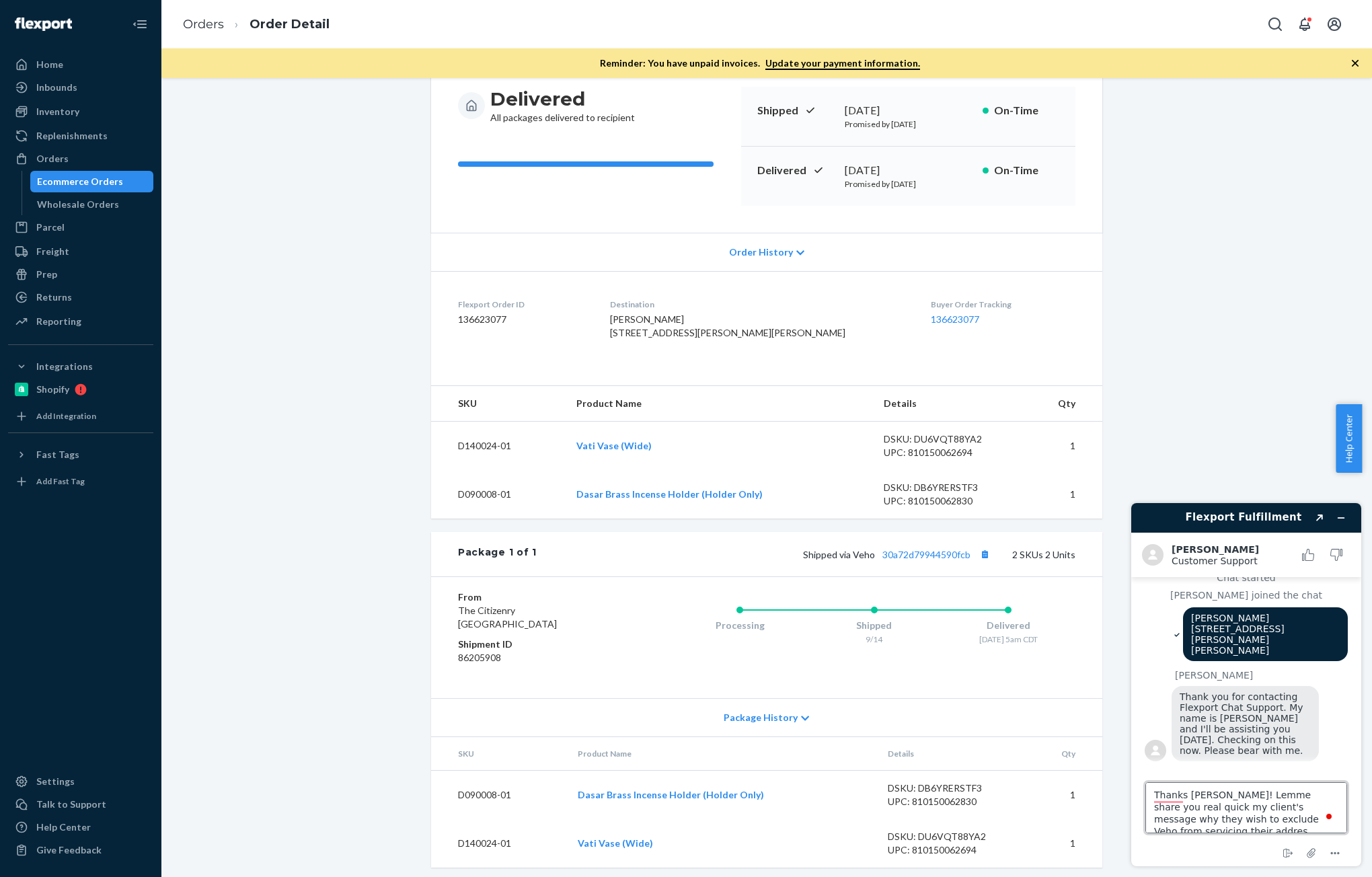
type textarea "Thanks [PERSON_NAME]! Lemme share you real quick my client's message why they w…"
click at [1236, 811] on textarea "Thanks [PERSON_NAME]! Lemme share you real quick my client's message why they w…" at bounding box center [1245, 808] width 202 height 51
click at [1305, 820] on textarea "Thanks [PERSON_NAME]! Lemme share you real quick my client's message why they w…" at bounding box center [1245, 808] width 202 height 51
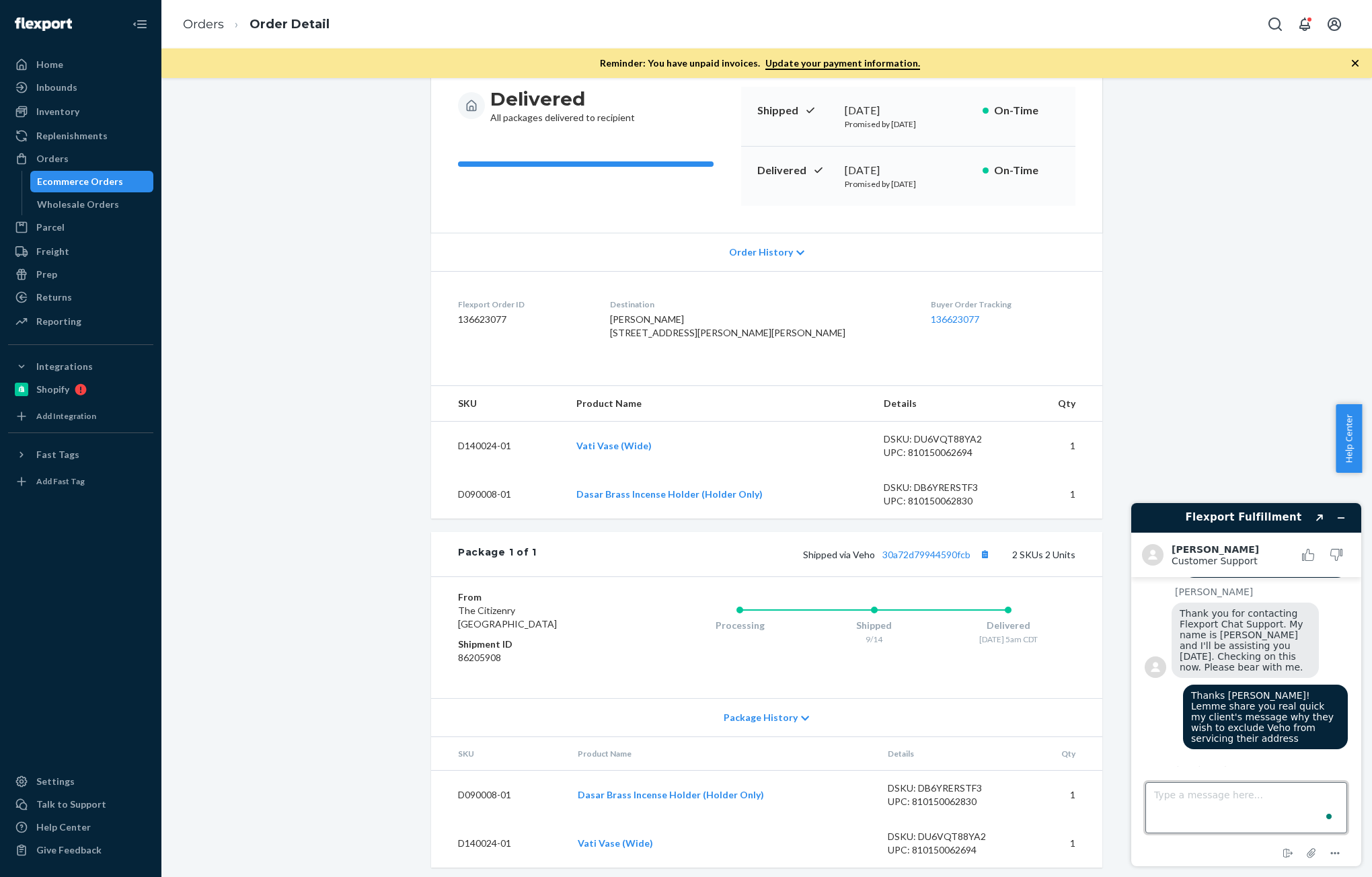
paste textarea "You have the correct address. The problem is with veho. They placed the package…"
type textarea "You have the correct address. The problem is with veho. They placed the package…"
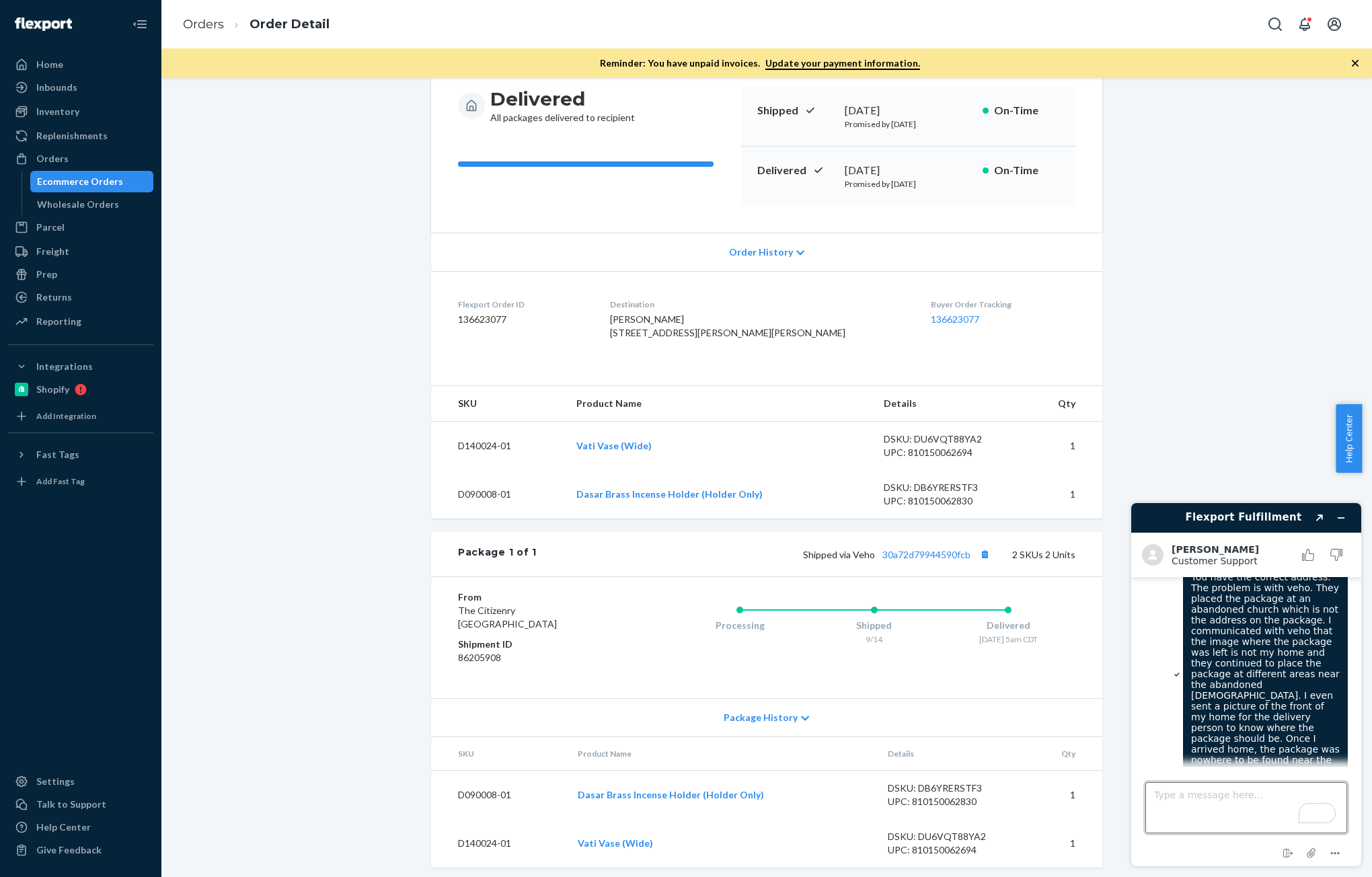
scroll to position [399, 0]
click at [1197, 808] on textarea "Type a message here..." at bounding box center [1245, 808] width 202 height 51
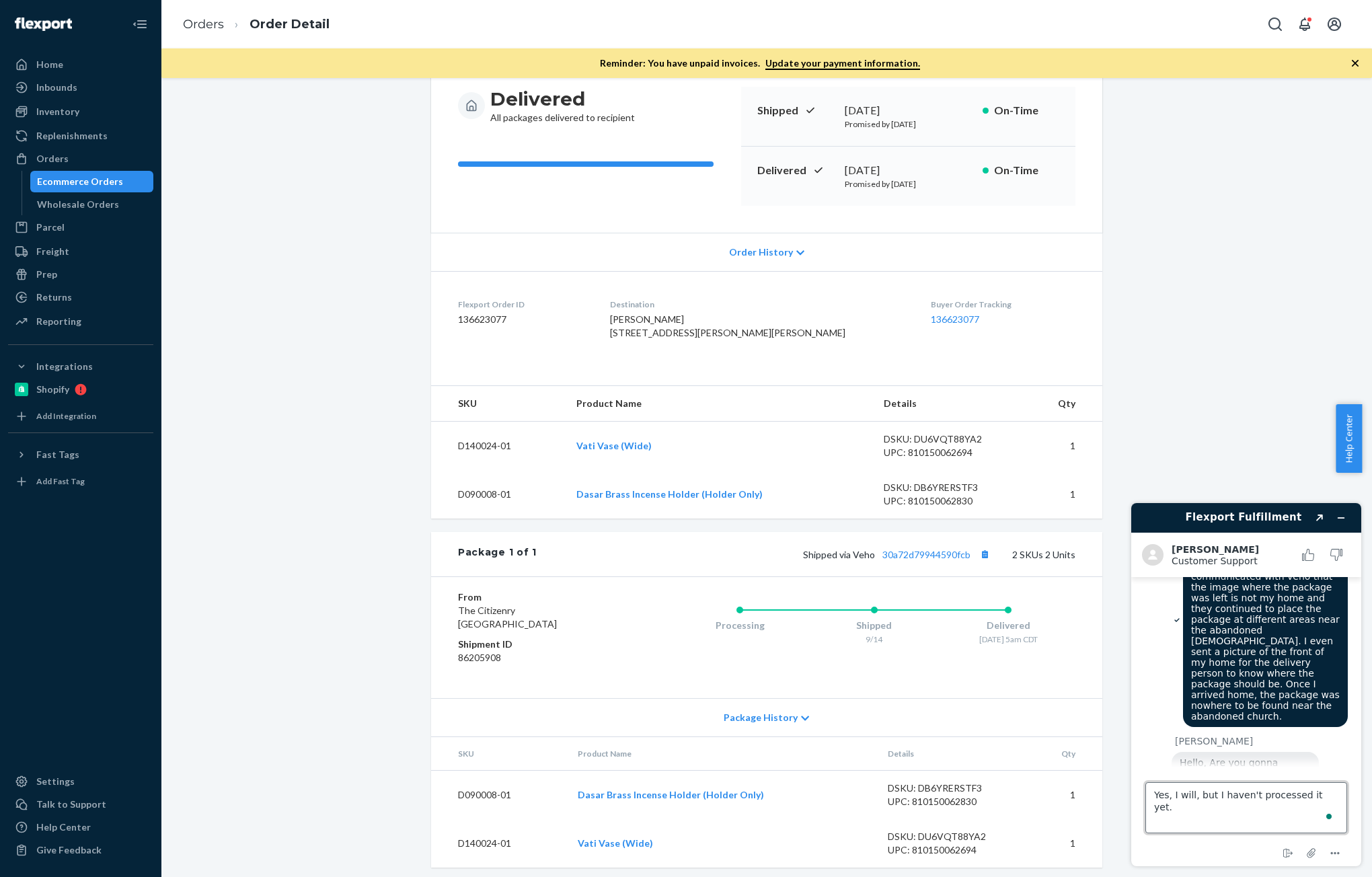
type textarea "Yes, I will, but I haven't processed it yet."
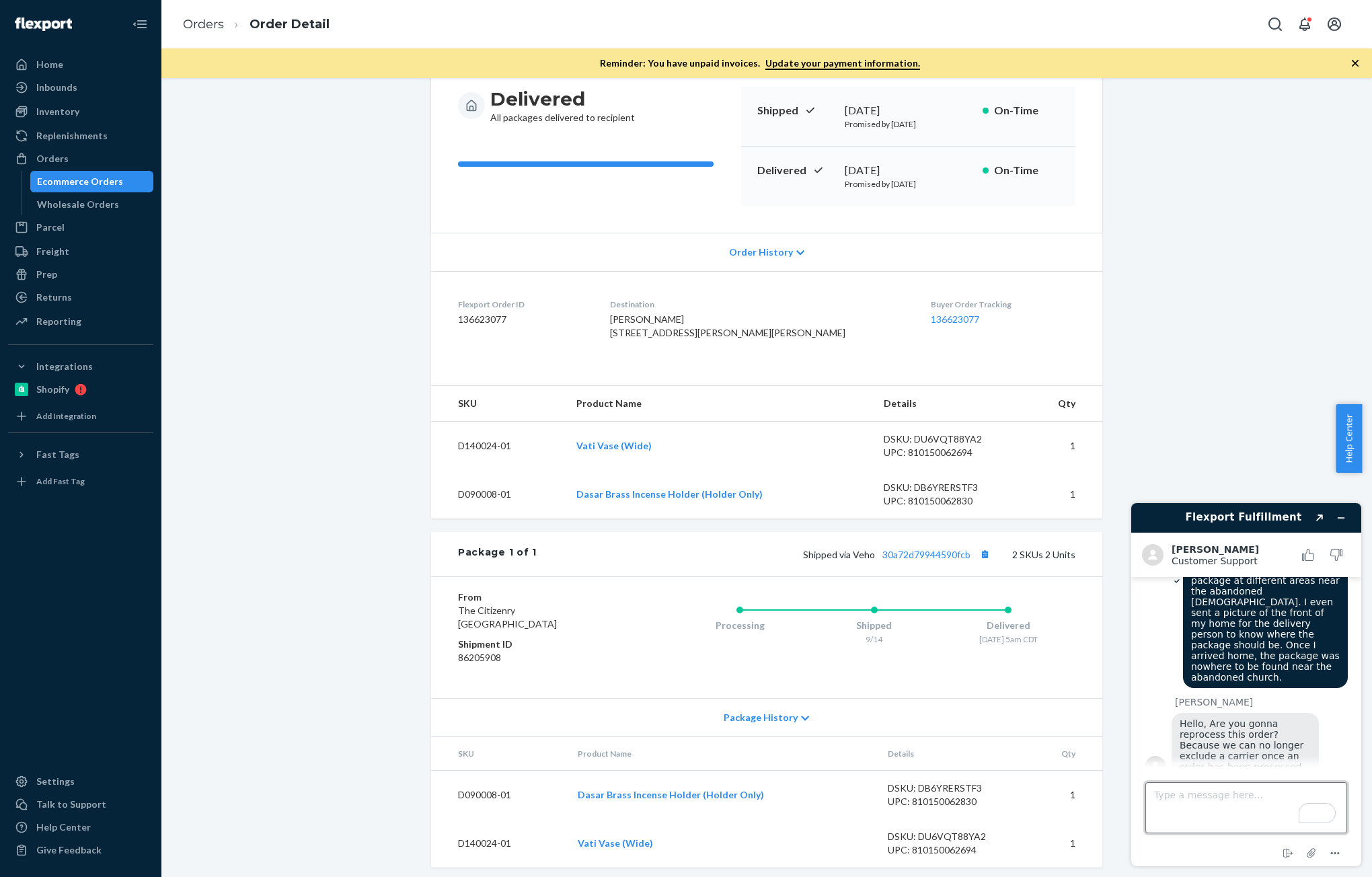
click at [1240, 803] on textarea "Type a message here..." at bounding box center [1245, 808] width 202 height 51
click at [364, 658] on div "Shopify Order # 7475302-1 • Standard / $15.66 View Details Submit Claim Create …" at bounding box center [766, 424] width 1191 height 920
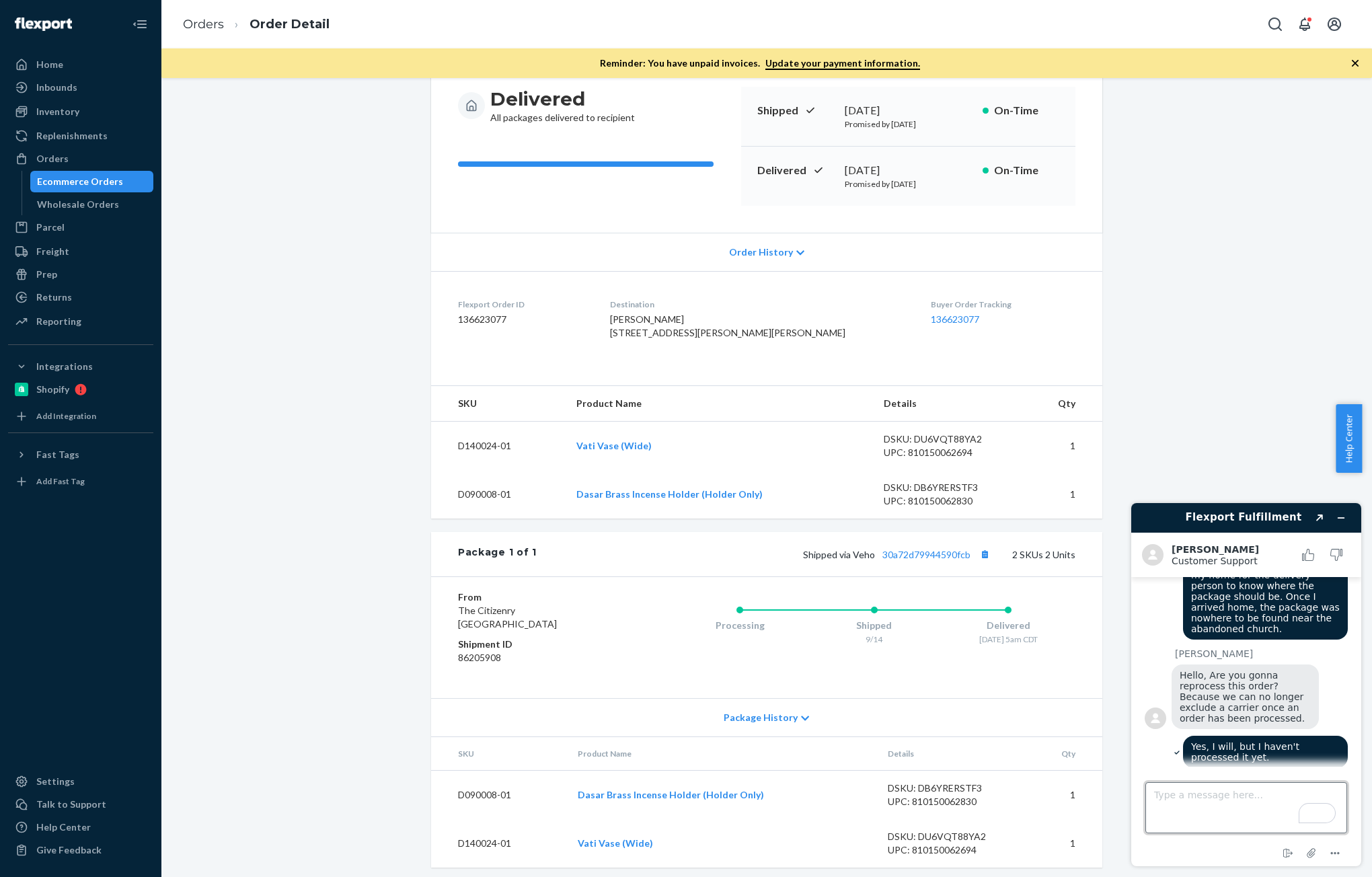
click at [1175, 796] on textarea "Type a message here..." at bounding box center [1245, 808] width 202 height 51
type textarea "Awesome! Thanks [PERSON_NAME]! :)"
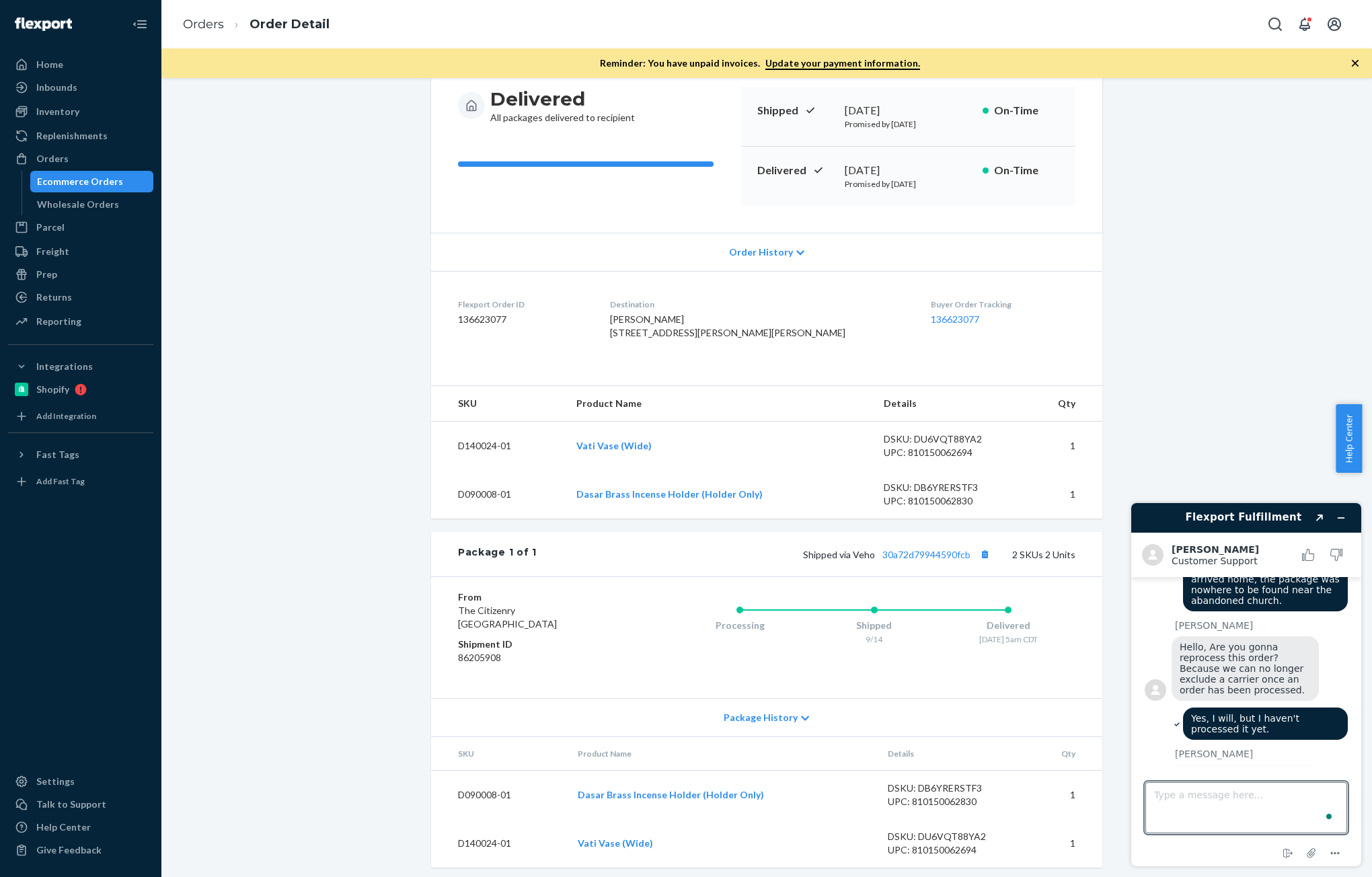
click at [300, 499] on div "Shopify Order # 7475302-1 • Standard / $15.66 View Details Submit Claim Create …" at bounding box center [766, 424] width 1191 height 920
click at [295, 402] on div "Shopify Order # 7475302-1 • Standard / $15.66 View Details Submit Claim Create …" at bounding box center [766, 424] width 1191 height 920
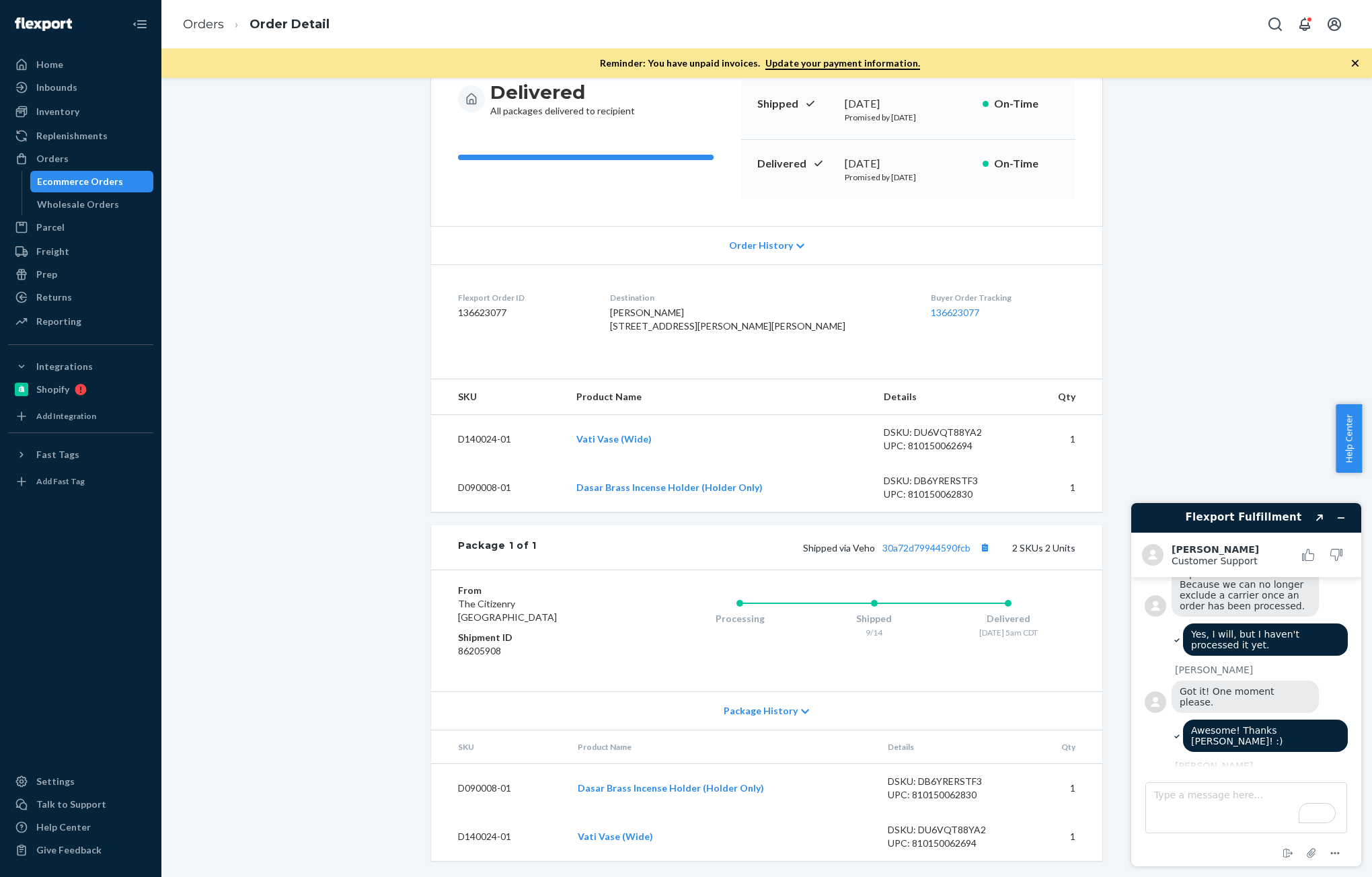
scroll to position [168, 0]
click at [1202, 814] on textarea "Type a message here..." at bounding box center [1245, 808] width 202 height 51
type textarea "Perfect! That would be all, Kath. I reallly appreciate your prompt assistance. …"
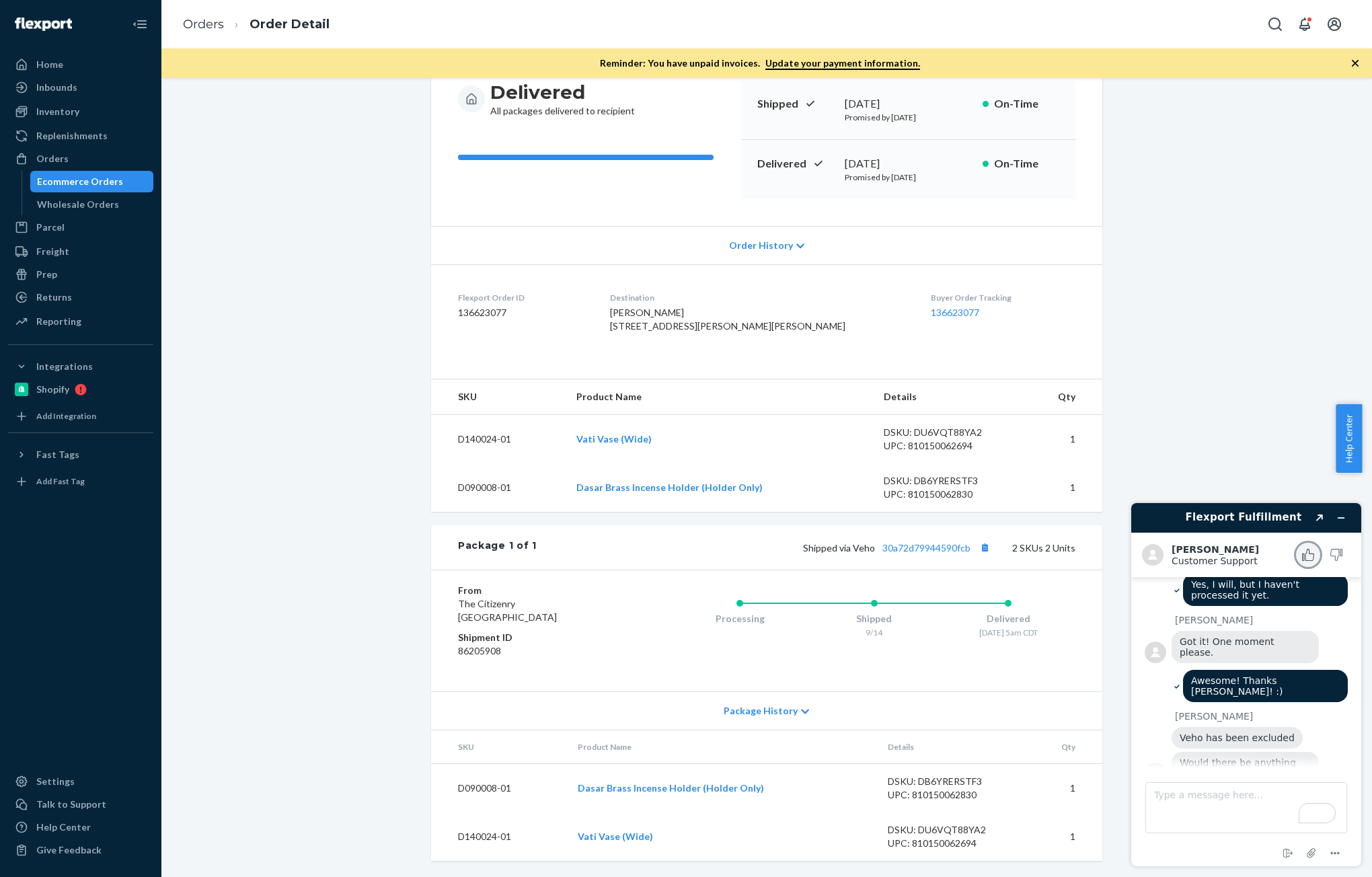
click at [1305, 549] on icon "Rate this chat as good" at bounding box center [1308, 555] width 12 height 12
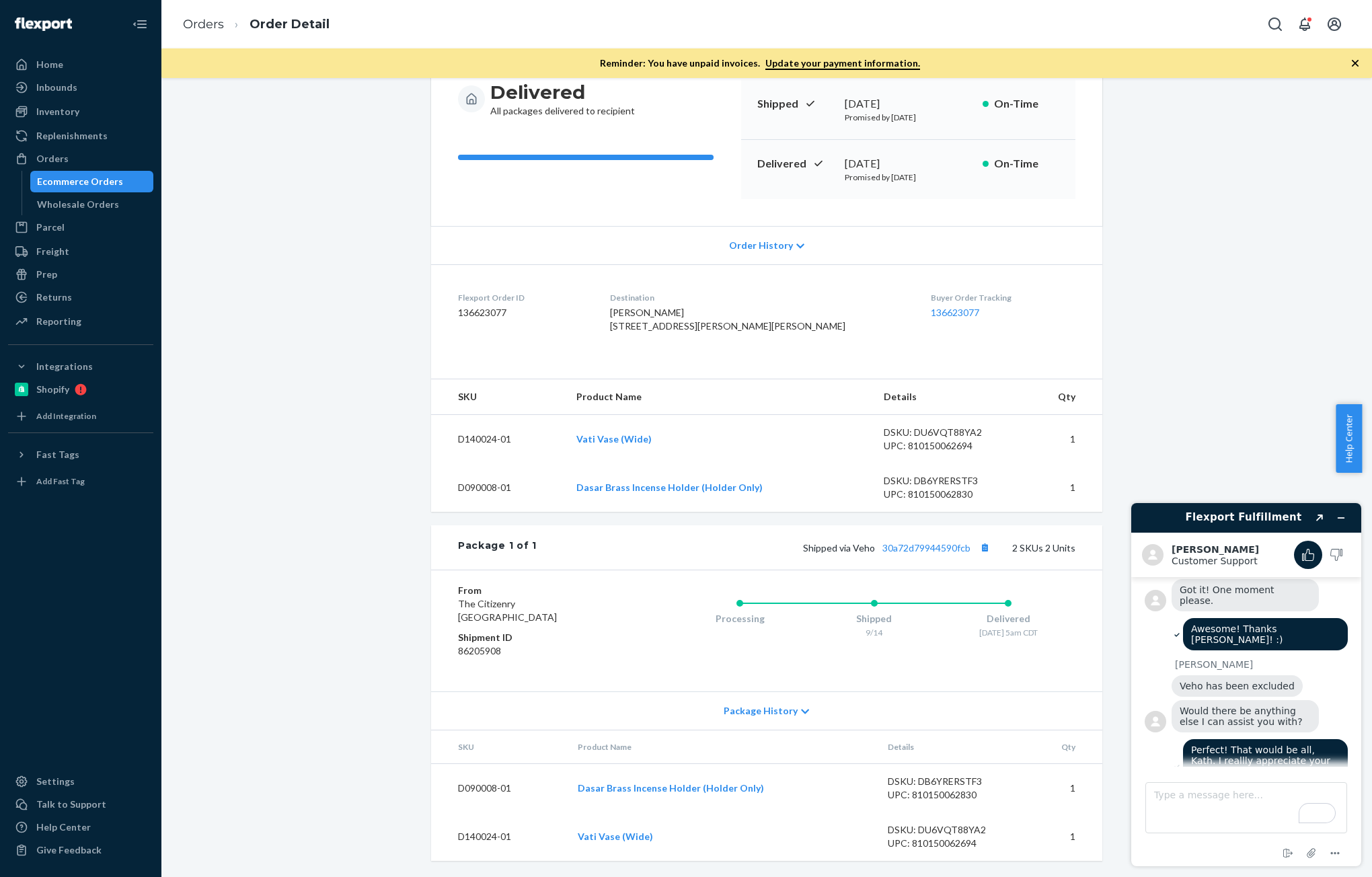
click at [1244, 817] on button "Leave a comment" at bounding box center [1246, 830] width 106 height 25
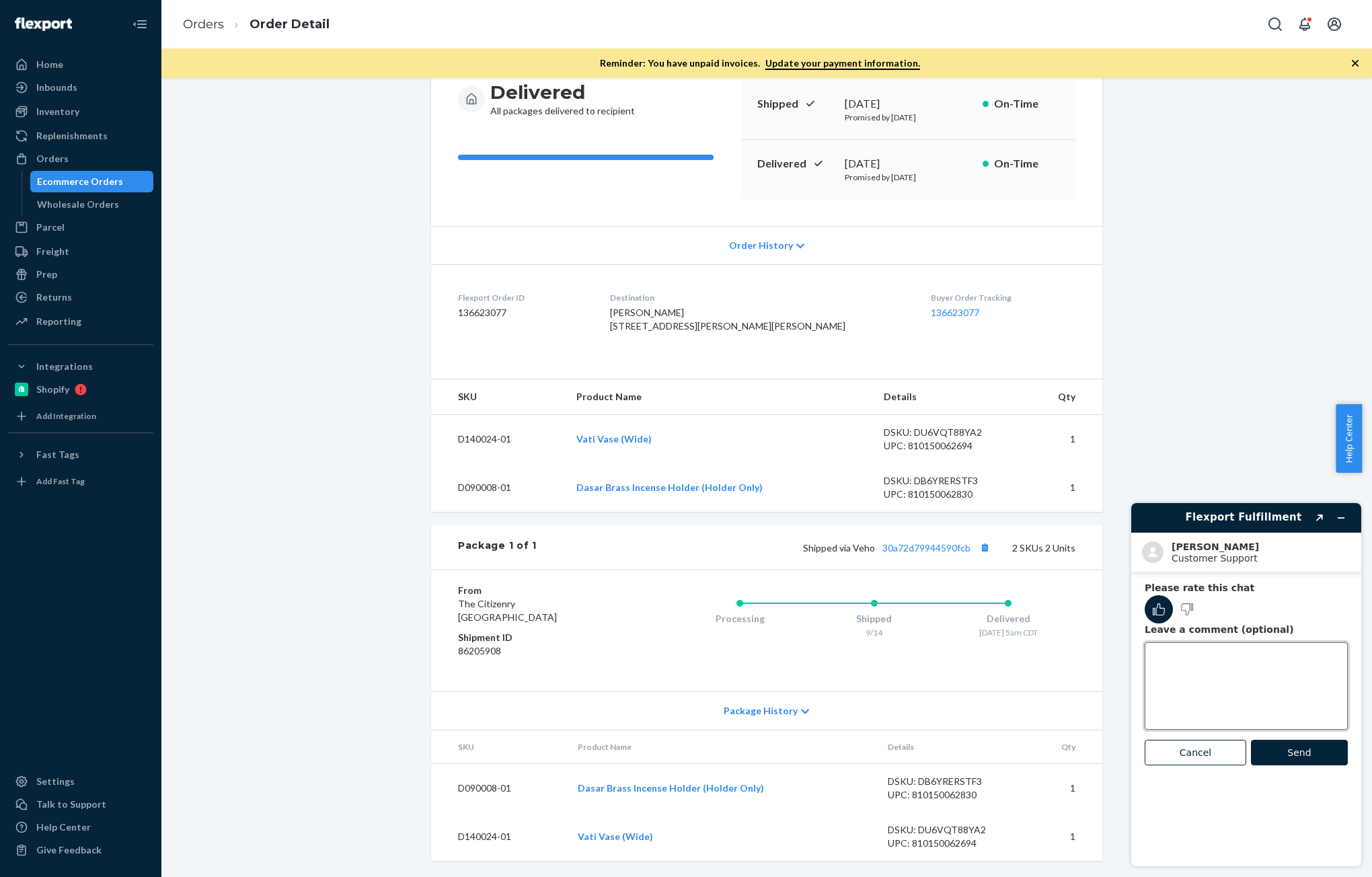
click at [1223, 681] on textarea "Leave a comment (optional)" at bounding box center [1246, 686] width 203 height 88
type textarea "Another awesome customer support from [PERSON_NAME]"
click at [1292, 757] on button "Send" at bounding box center [1299, 753] width 97 height 25
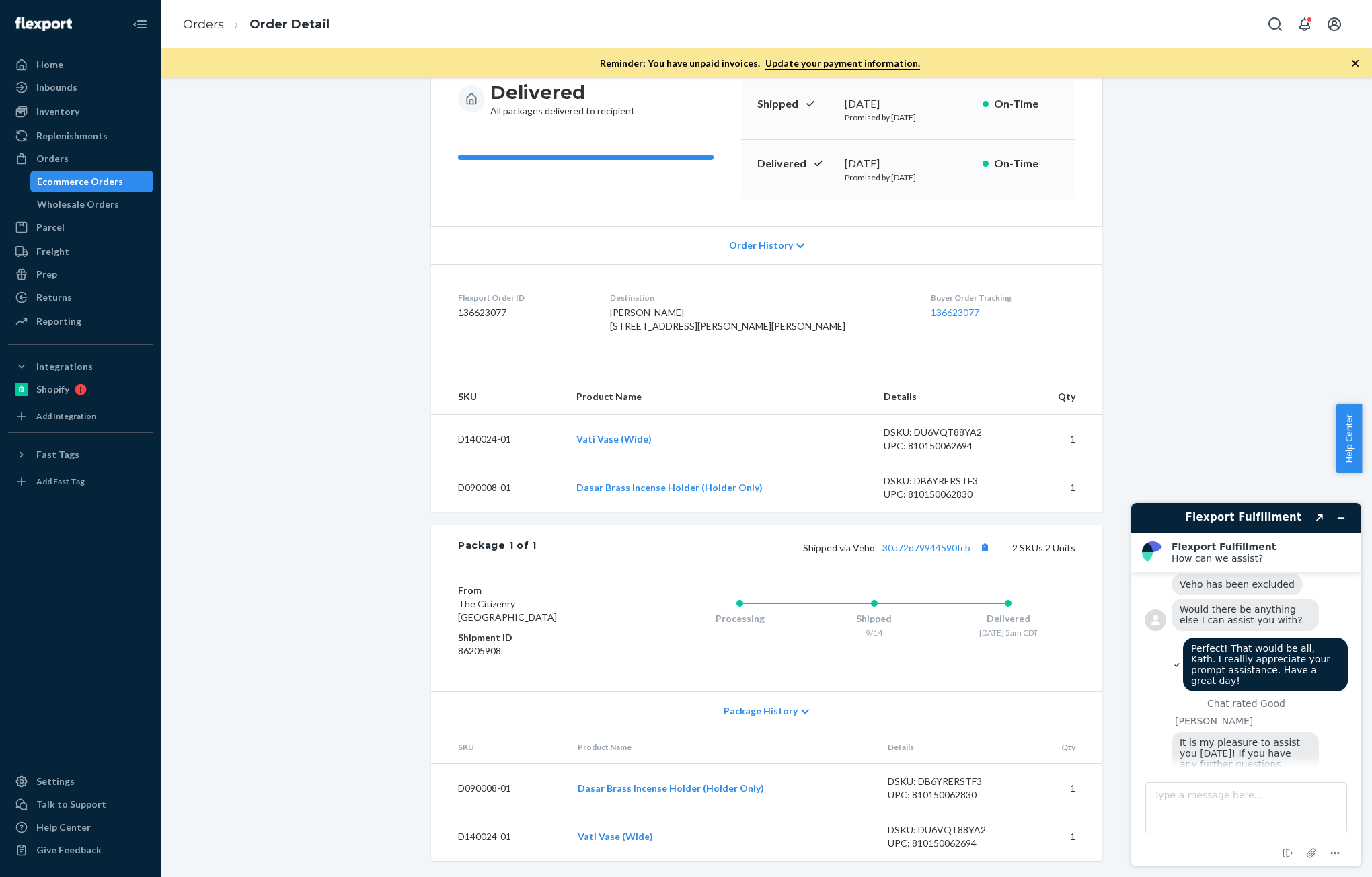
scroll to position [814, 0]
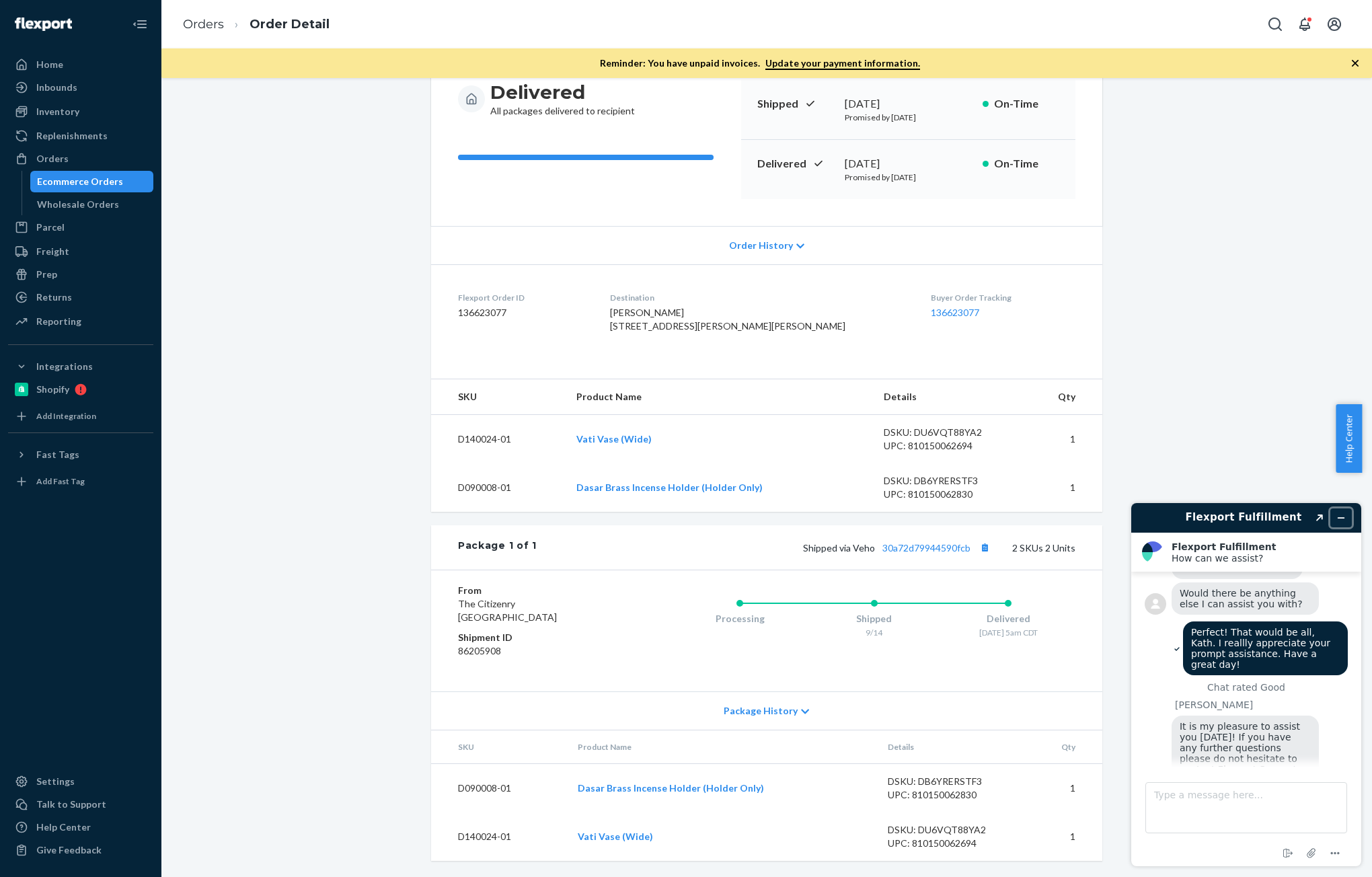
click at [1342, 512] on button "Minimize widget" at bounding box center [1342, 518] width 22 height 19
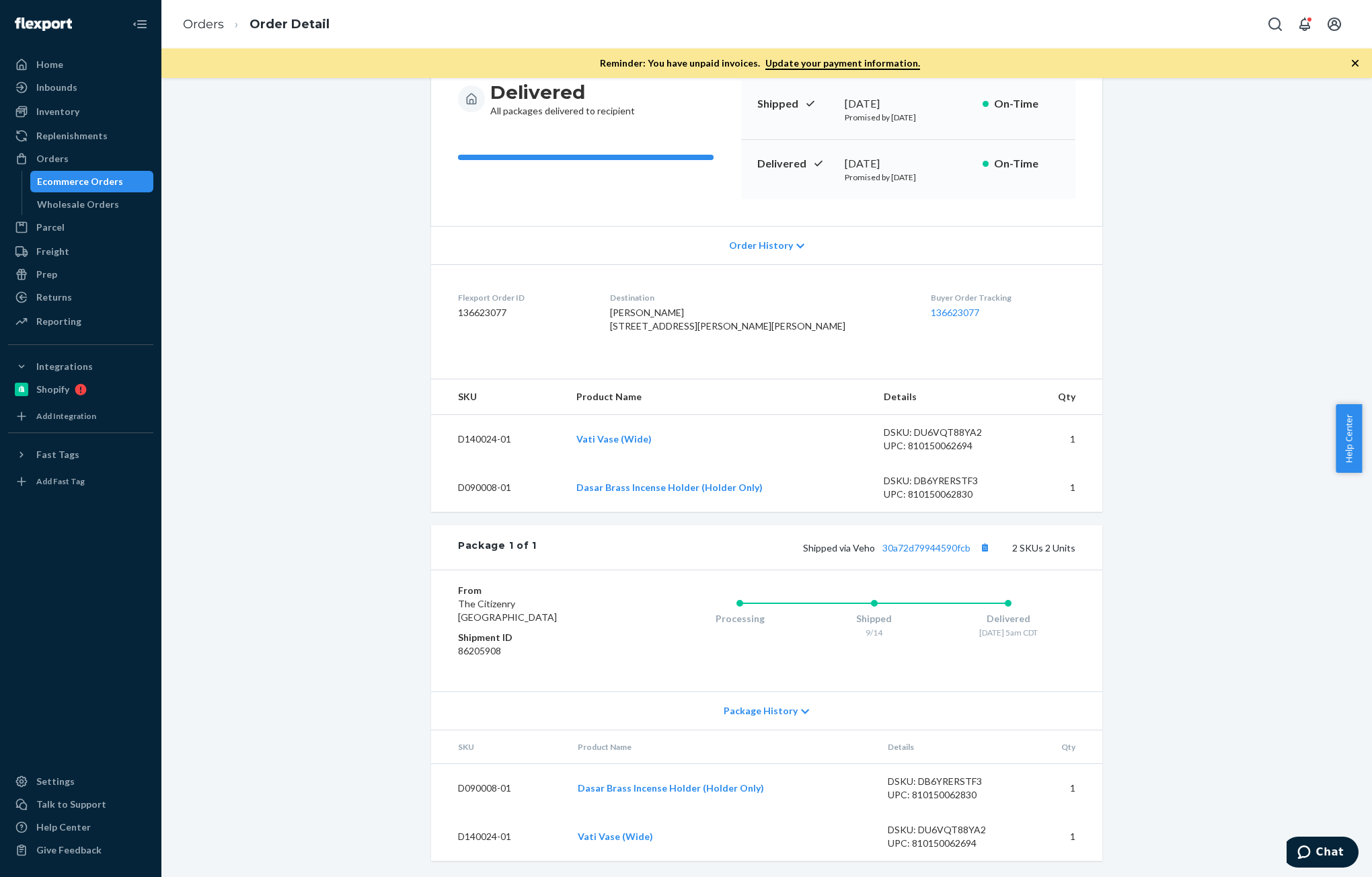
click at [1323, 868] on body "Chat" at bounding box center [1322, 854] width 72 height 34
click at [1321, 858] on span "Chat" at bounding box center [1330, 853] width 28 height 12
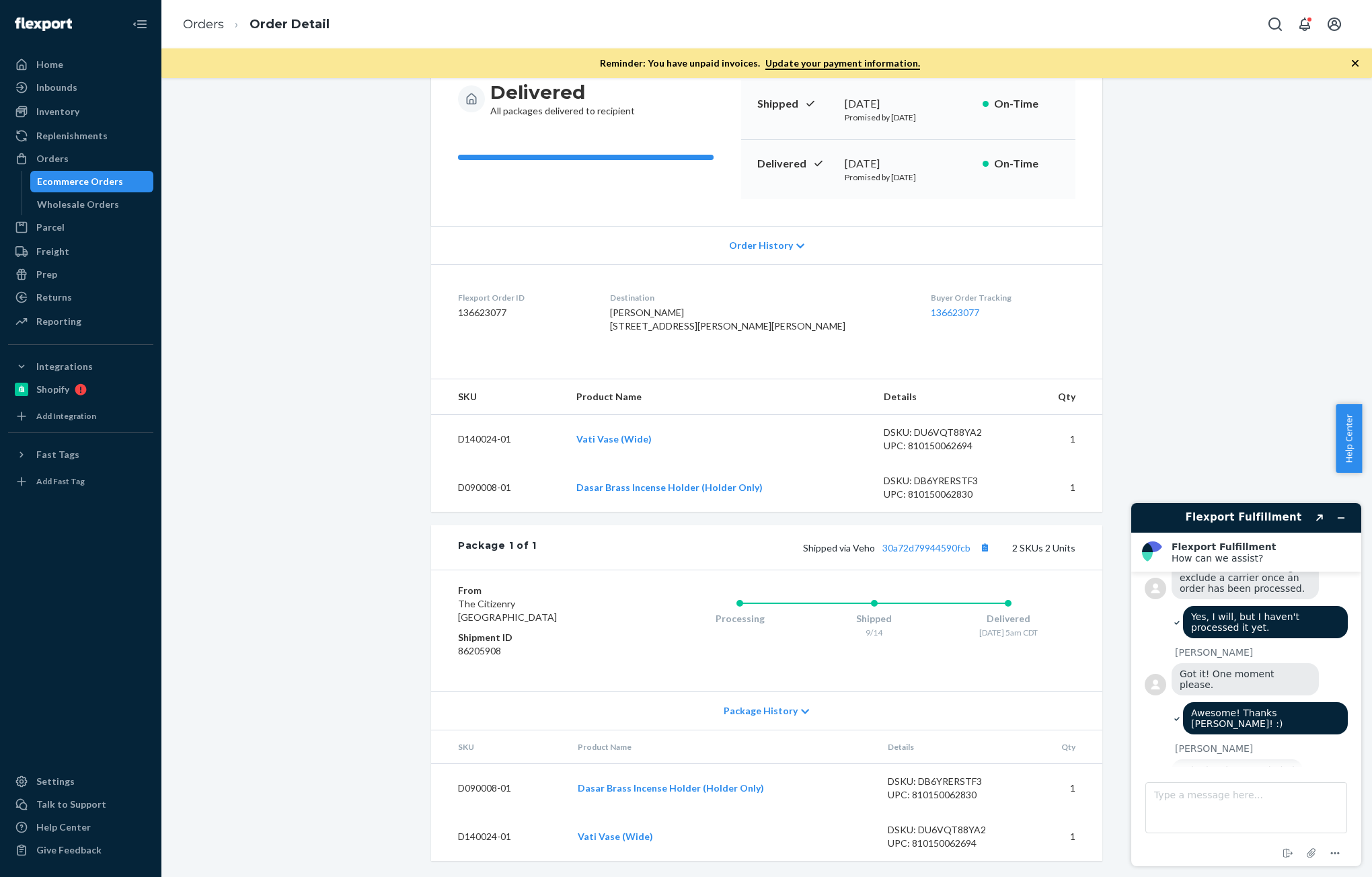
scroll to position [679, 0]
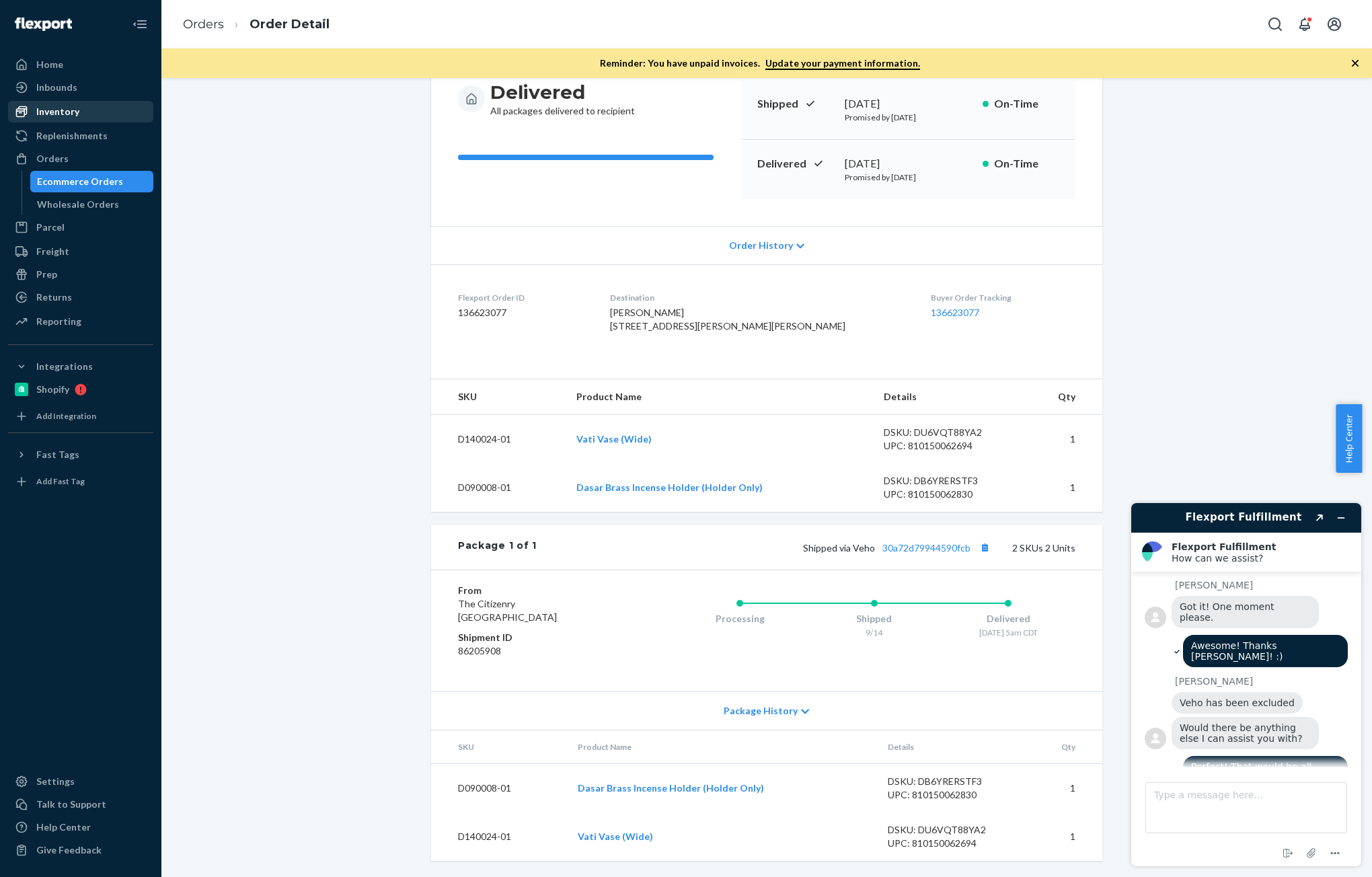
click at [58, 121] on div "Inventory" at bounding box center [80, 111] width 143 height 19
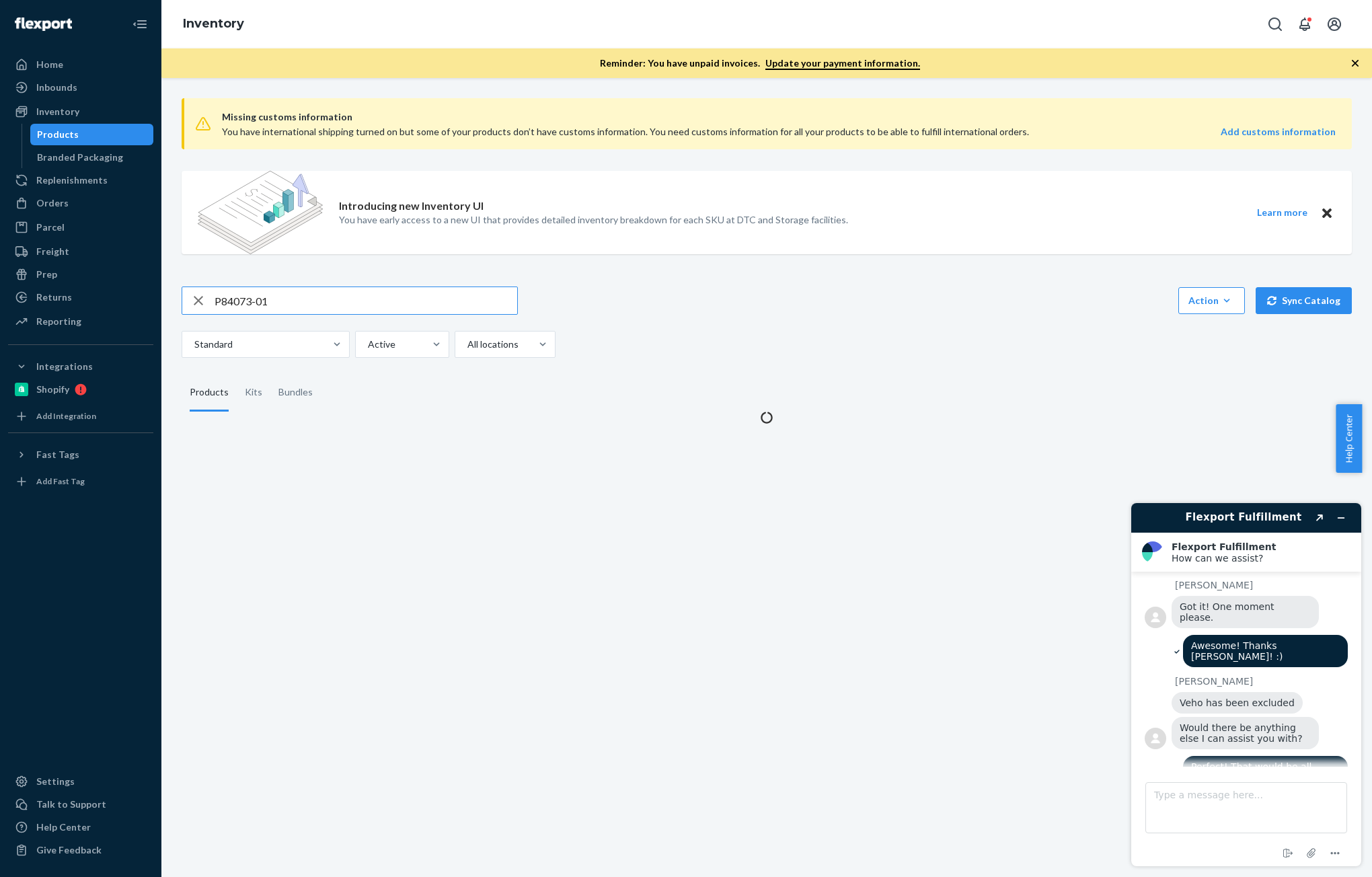
click at [273, 298] on input "P84073-01" at bounding box center [365, 300] width 303 height 27
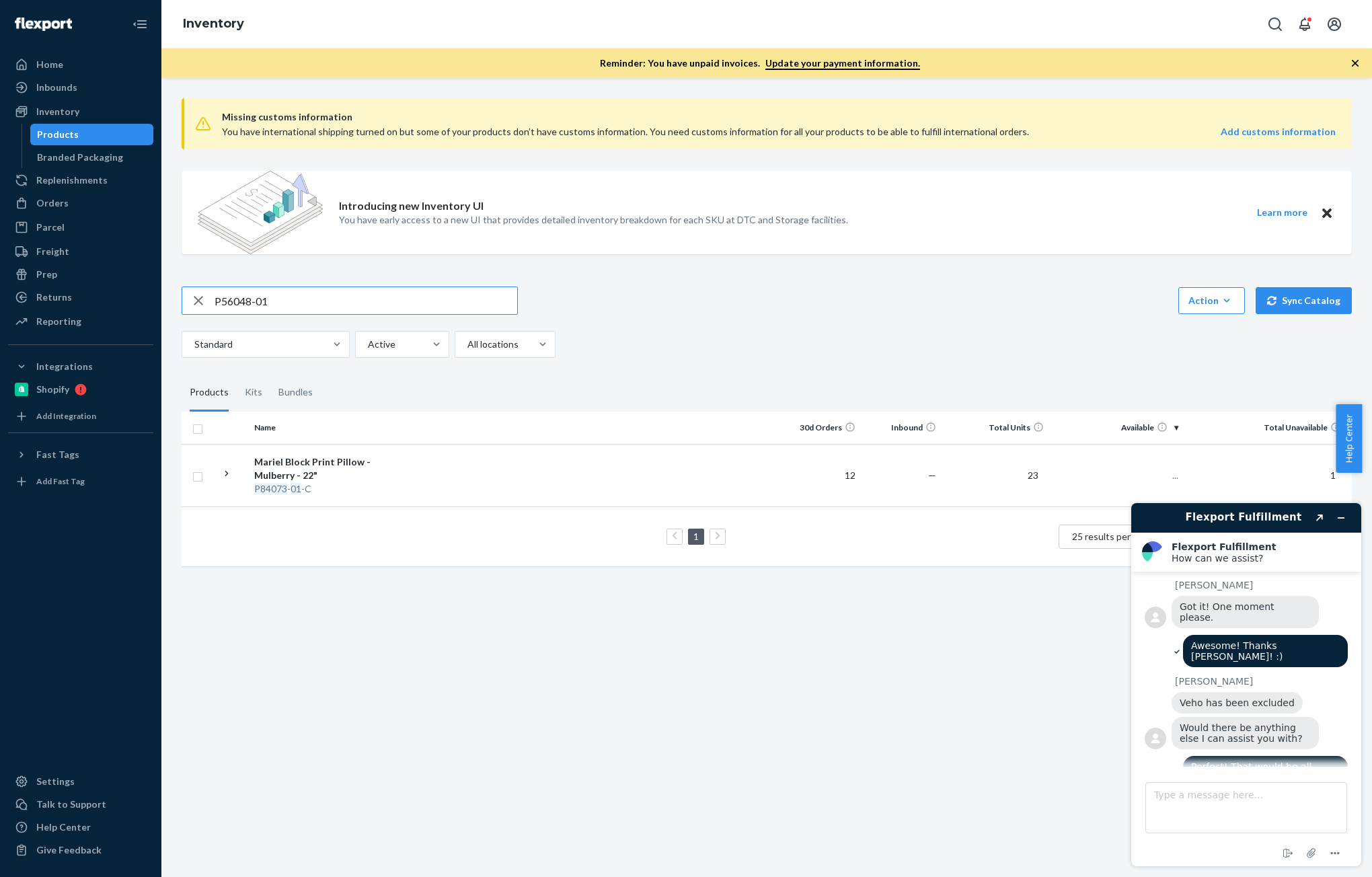
type input "P56048-01"
click at [395, 461] on td "Veta Pillow - 18x18 - Ivory - Cover P56048 - 01 -C" at bounding box center [324, 475] width 151 height 62
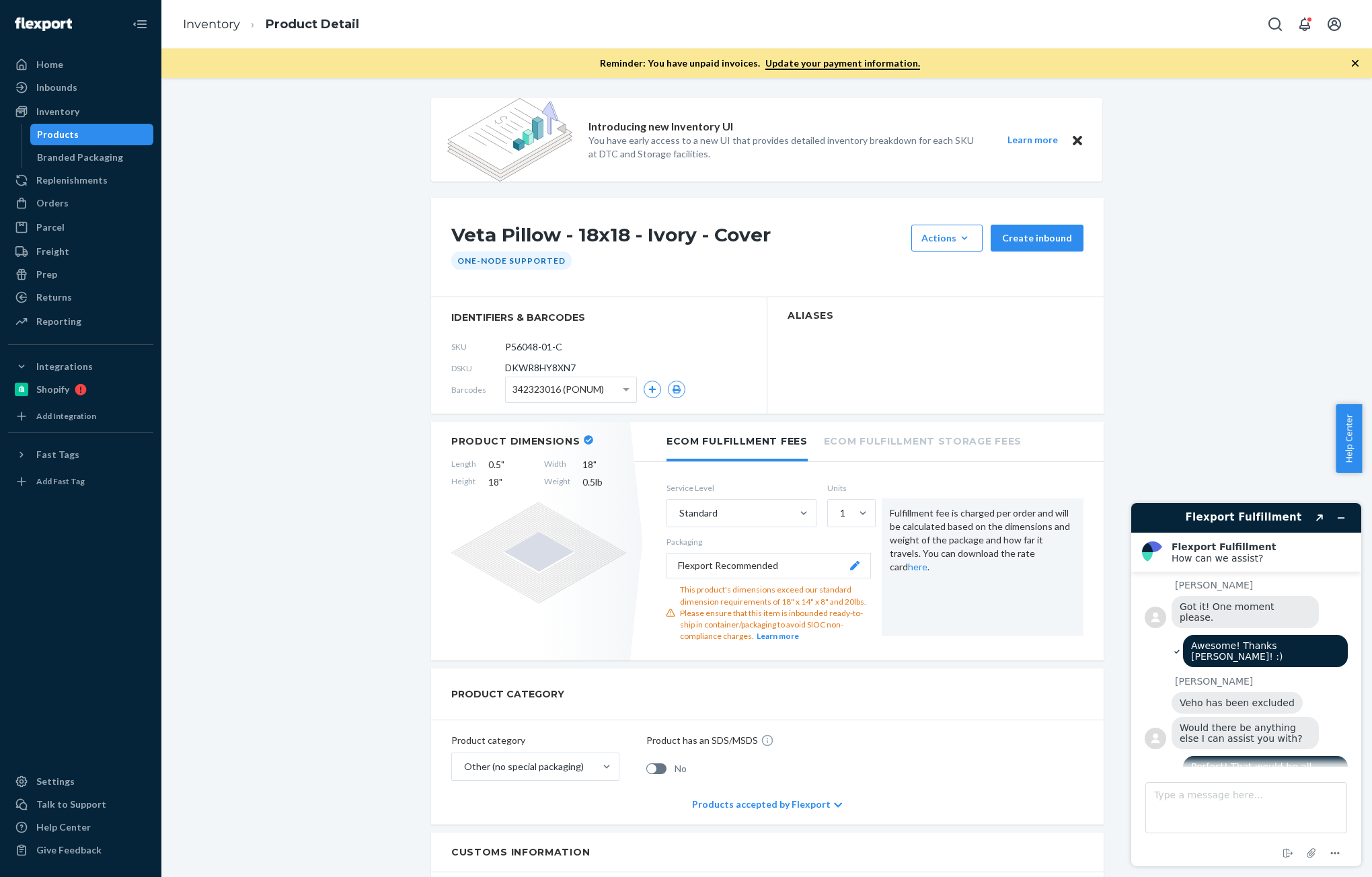
click at [537, 371] on span "DKWR8HY8XN7" at bounding box center [541, 368] width 71 height 14
click at [537, 370] on span "DKWR8HY8XN7" at bounding box center [541, 368] width 71 height 14
copy span "DKWR8HY8XN7"
